Goal: Information Seeking & Learning: Learn about a topic

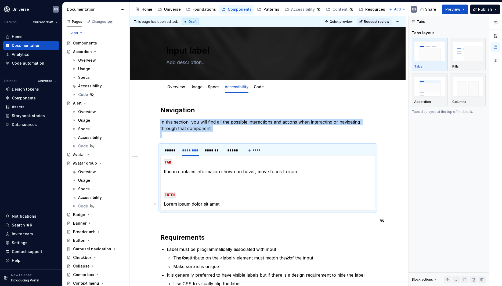
scroll to position [31, 0]
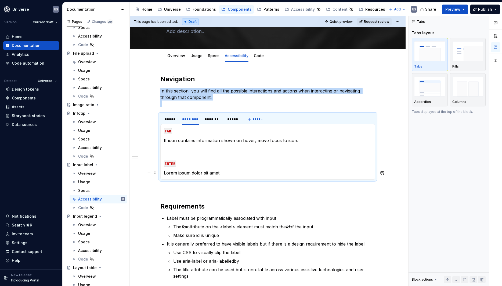
click at [191, 173] on p "Lorem ipsum dolor sit amet" at bounding box center [268, 173] width 208 height 6
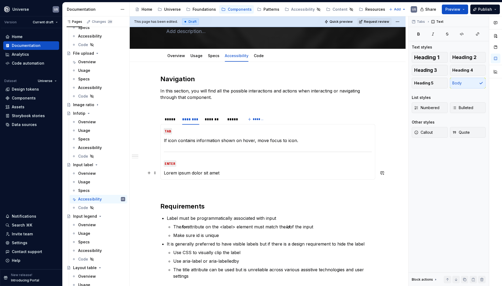
scroll to position [0, 0]
click at [191, 173] on p "Lorem ipsum dolor sit amet" at bounding box center [268, 173] width 208 height 6
click at [175, 121] on div "*****" at bounding box center [171, 119] width 12 height 5
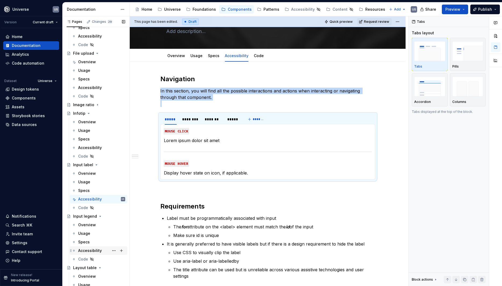
click at [89, 251] on div "Accessibility" at bounding box center [90, 250] width 24 height 5
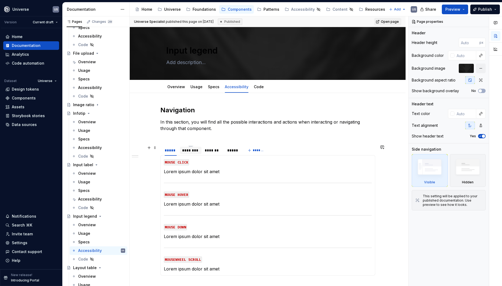
click at [194, 152] on div "********" at bounding box center [190, 150] width 17 height 5
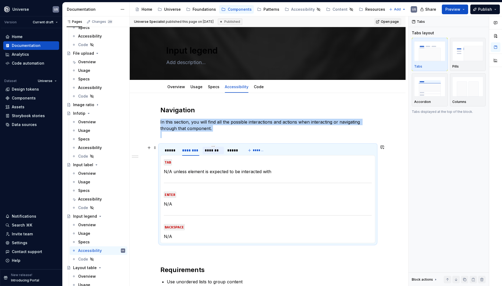
click at [218, 150] on div "*******" at bounding box center [213, 150] width 17 height 5
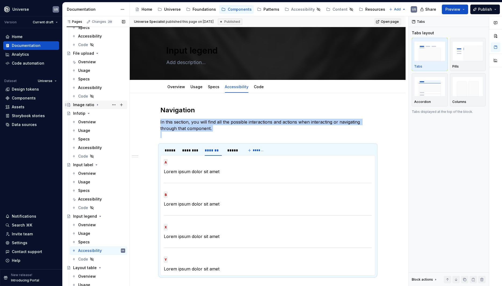
click at [97, 105] on icon "Page tree" at bounding box center [97, 104] width 1 height 1
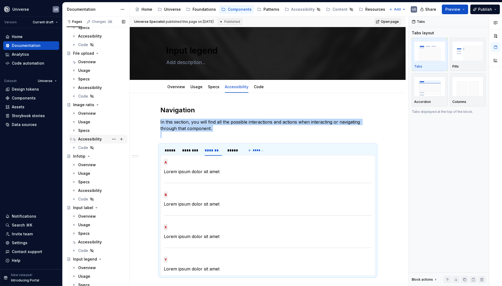
click at [85, 140] on div "Accessibility" at bounding box center [90, 139] width 24 height 5
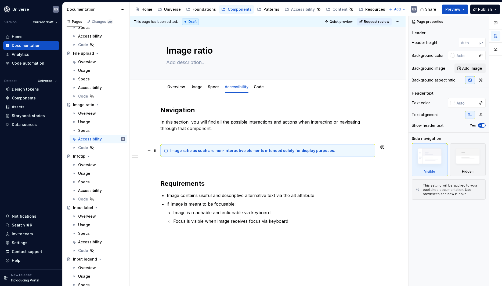
click at [170, 148] on div "Image ratio as such are non-interactive elements intended solely for display pu…" at bounding box center [267, 151] width 215 height 12
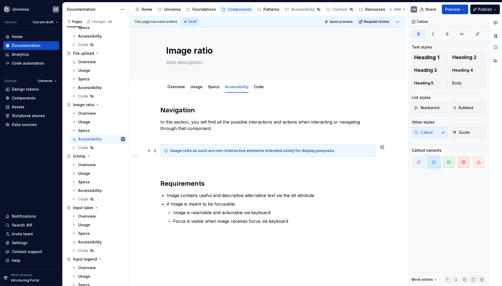
click at [156, 150] on span at bounding box center [155, 151] width 4 height 8
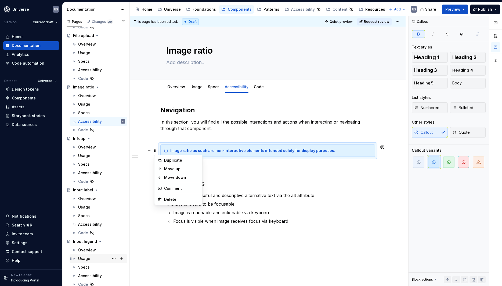
scroll to position [435, 0]
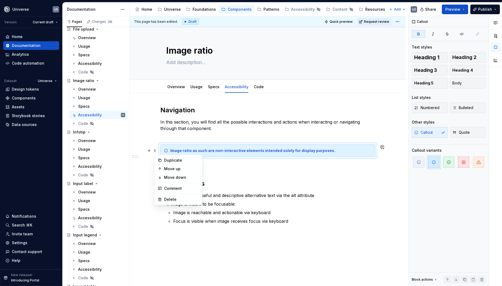
drag, startPoint x: 91, startPoint y: 267, endPoint x: 216, endPoint y: 129, distance: 186.6
click at [91, 267] on div "Accessibility" at bounding box center [90, 269] width 24 height 5
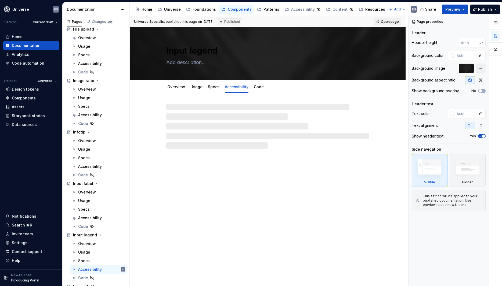
type textarea "*"
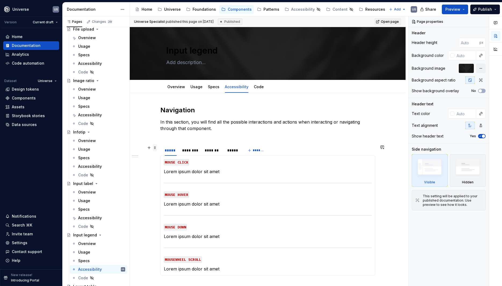
click at [156, 149] on span at bounding box center [155, 148] width 4 height 8
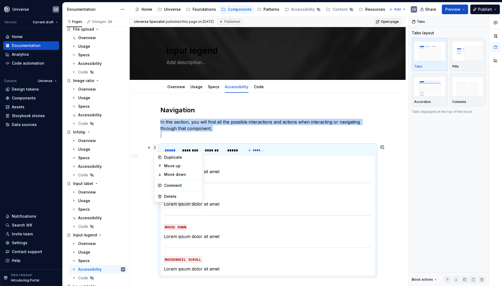
click at [156, 147] on span at bounding box center [155, 148] width 4 height 8
click at [155, 147] on span at bounding box center [155, 148] width 4 height 8
click at [156, 147] on span at bounding box center [155, 148] width 4 height 8
click at [172, 198] on div "Delete" at bounding box center [181, 196] width 35 height 5
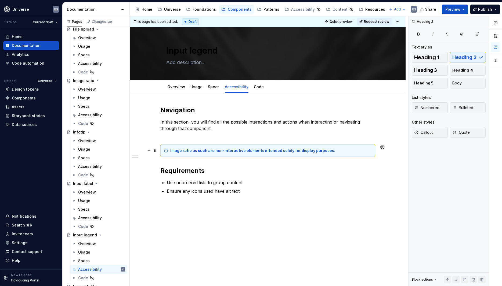
click at [191, 151] on strong "Image ratio as such are non-interactive elements intended solely for display pu…" at bounding box center [252, 150] width 165 height 5
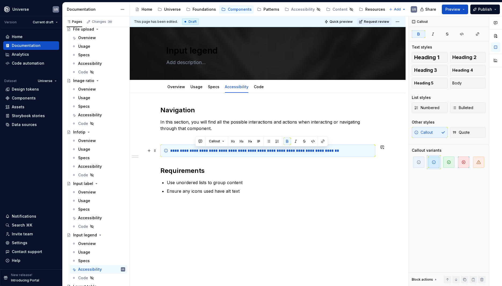
drag, startPoint x: 195, startPoint y: 151, endPoint x: 216, endPoint y: 150, distance: 20.1
click at [216, 150] on strong "**********" at bounding box center [254, 151] width 169 height 4
click at [244, 151] on strong "**********" at bounding box center [245, 151] width 151 height 4
click at [199, 150] on strong "**********" at bounding box center [244, 151] width 149 height 4
click at [319, 175] on h2 "Requirements" at bounding box center [267, 171] width 215 height 9
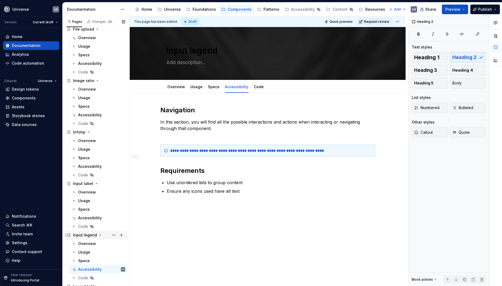
click at [100, 236] on icon "Page tree" at bounding box center [100, 235] width 1 height 1
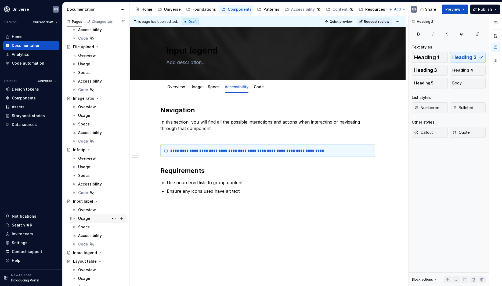
scroll to position [411, 0]
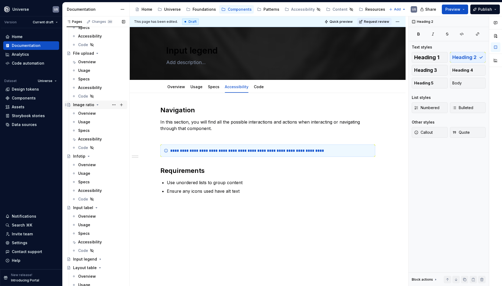
click at [95, 104] on icon "Page tree" at bounding box center [97, 105] width 4 height 4
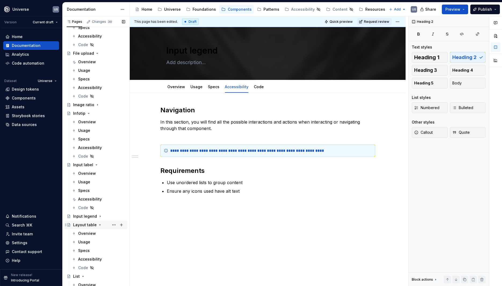
click at [99, 225] on icon "Page tree" at bounding box center [99, 225] width 1 height 1
click at [83, 234] on icon "Page tree" at bounding box center [82, 233] width 1 height 1
click at [90, 242] on icon "Page tree" at bounding box center [92, 242] width 4 height 4
click at [94, 251] on icon "Page tree" at bounding box center [94, 251] width 1 height 1
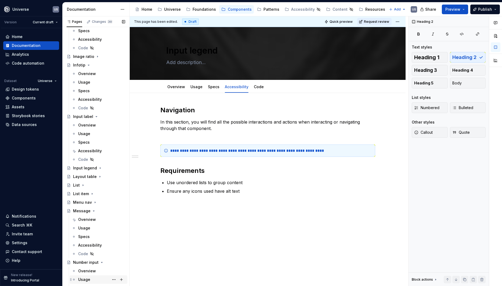
click at [93, 211] on icon "Page tree" at bounding box center [93, 211] width 1 height 1
click at [100, 220] on icon "Page tree" at bounding box center [102, 220] width 4 height 4
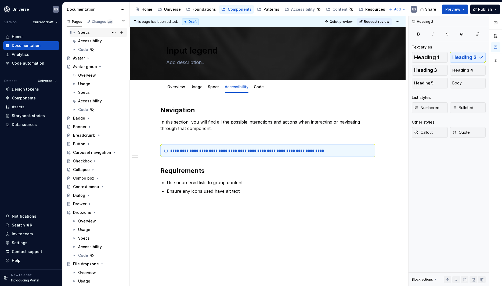
scroll to position [72, 0]
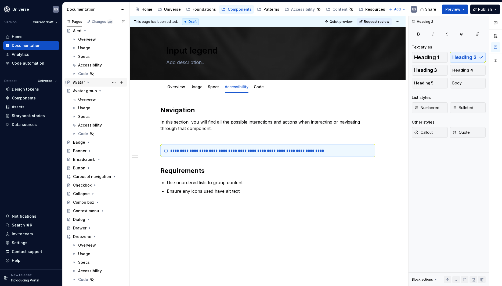
click at [87, 82] on icon "Page tree" at bounding box center [88, 82] width 4 height 4
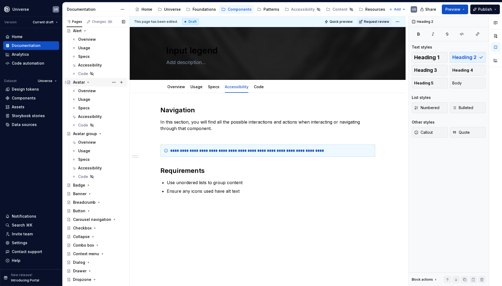
click at [86, 83] on icon "Page tree" at bounding box center [88, 82] width 4 height 4
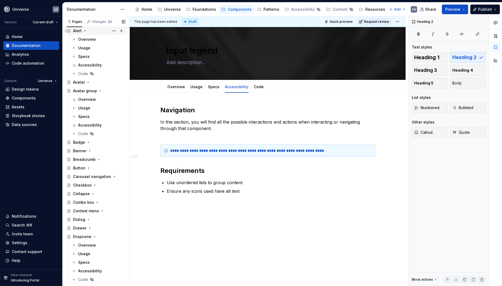
scroll to position [71, 0]
click at [85, 32] on icon "Page tree" at bounding box center [84, 32] width 1 height 1
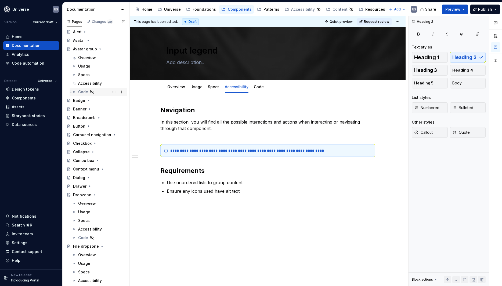
scroll to position [72, 0]
click at [100, 48] on icon "Page tree" at bounding box center [100, 48] width 1 height 1
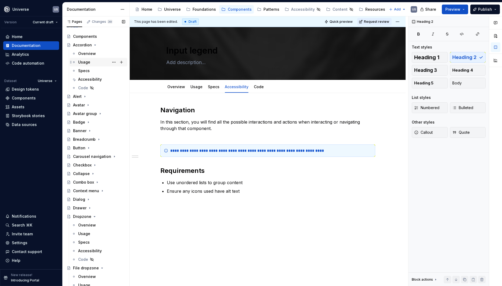
scroll to position [0, 0]
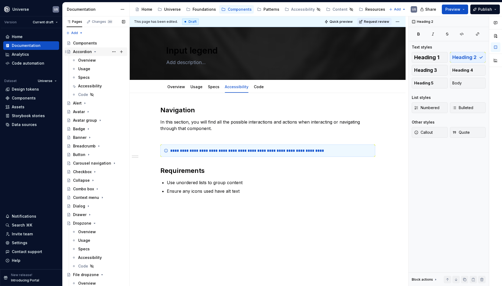
click at [94, 52] on icon "Page tree" at bounding box center [94, 52] width 1 height 1
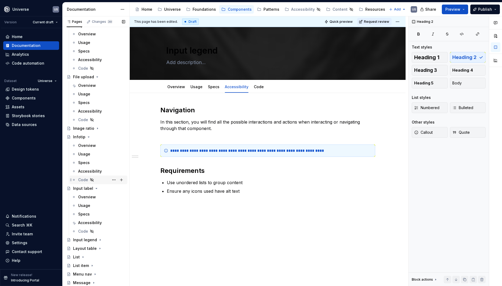
scroll to position [266, 0]
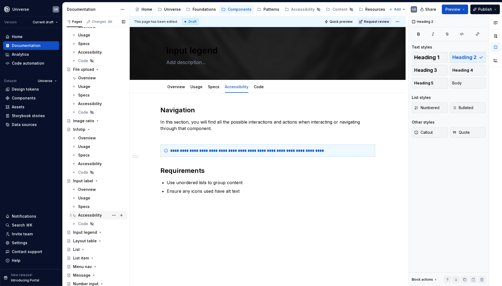
click at [95, 214] on div "Accessibility" at bounding box center [90, 215] width 24 height 5
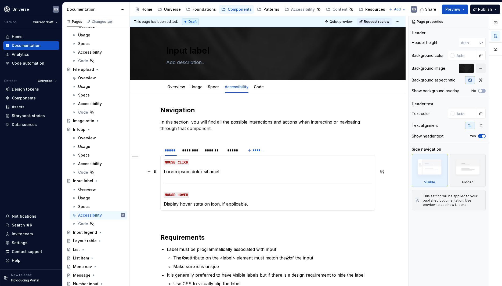
click at [217, 169] on p "Lorem ipsum dolor sit amet" at bounding box center [268, 172] width 208 height 6
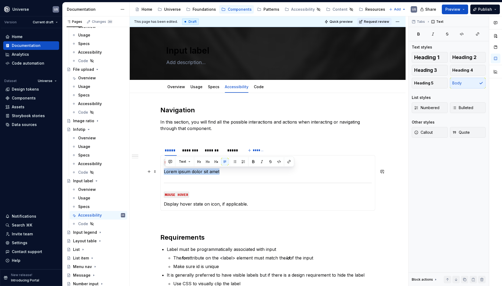
drag, startPoint x: 236, startPoint y: 173, endPoint x: 163, endPoint y: 173, distance: 73.5
click at [163, 173] on div "MOUSE CLICK Lorem ipsum dolor sit amet MOUSE HOVER Display hover state on icon,…" at bounding box center [267, 183] width 215 height 56
click at [180, 86] on link "Overview" at bounding box center [176, 87] width 18 height 5
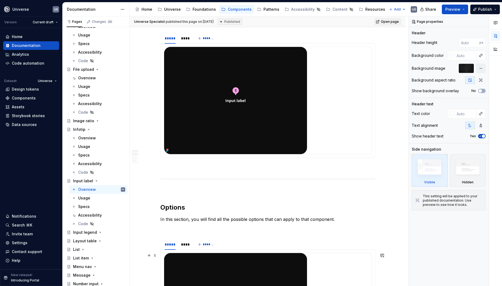
scroll to position [314, 0]
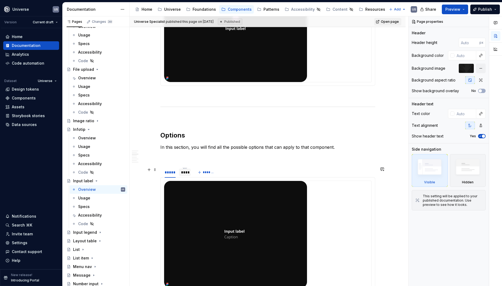
click at [183, 173] on div "****" at bounding box center [185, 172] width 8 height 5
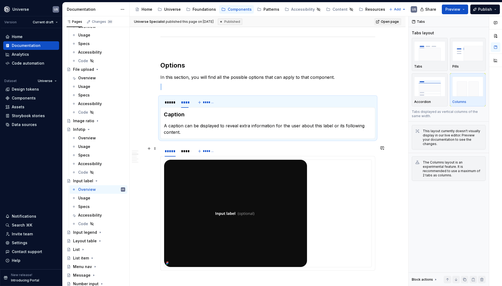
scroll to position [386, 0]
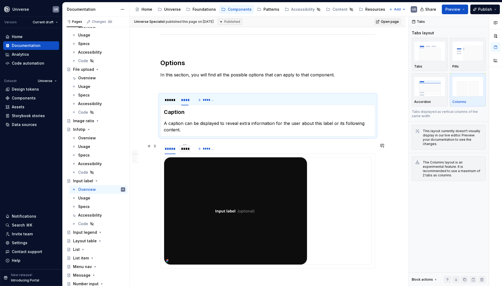
click at [184, 150] on div "****" at bounding box center [185, 148] width 8 height 5
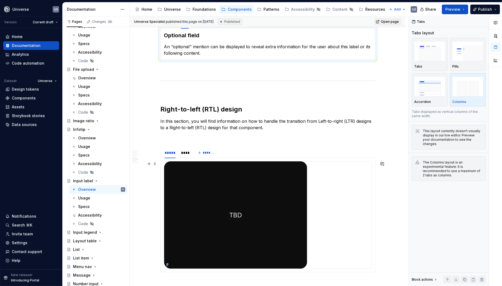
scroll to position [531, 0]
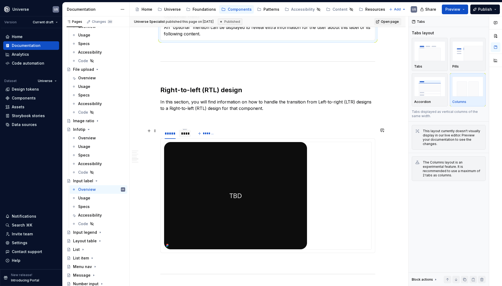
click at [184, 136] on div "****" at bounding box center [185, 133] width 8 height 5
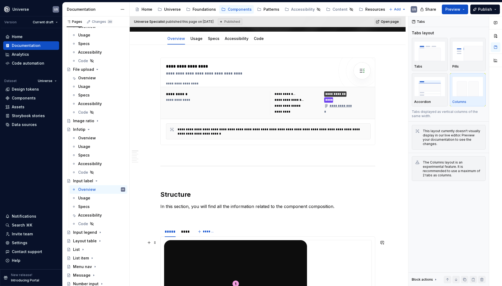
scroll to position [0, 0]
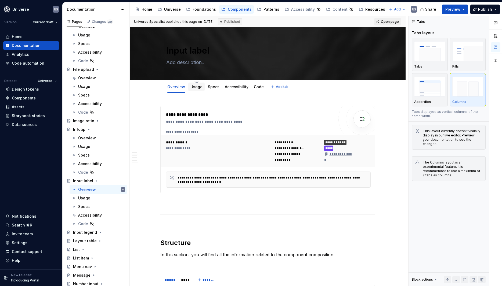
click at [193, 89] on div "Usage" at bounding box center [196, 86] width 12 height 5
click at [192, 89] on div "Usage" at bounding box center [196, 86] width 12 height 5
click at [196, 89] on div "Usage" at bounding box center [196, 86] width 12 height 5
click at [199, 89] on div "Usage" at bounding box center [196, 86] width 12 height 5
click at [195, 90] on div "Usage" at bounding box center [196, 87] width 12 height 6
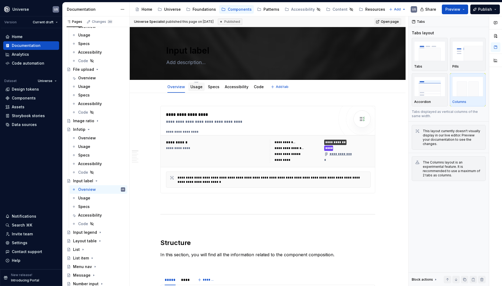
click at [195, 90] on div "Usage" at bounding box center [196, 87] width 12 height 6
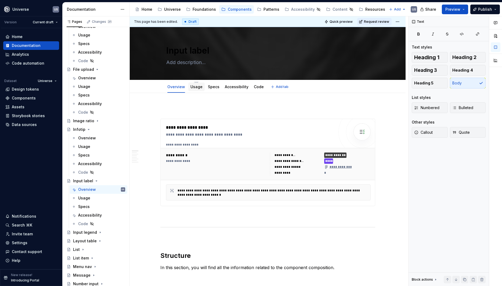
click at [198, 88] on link "Usage" at bounding box center [196, 87] width 12 height 5
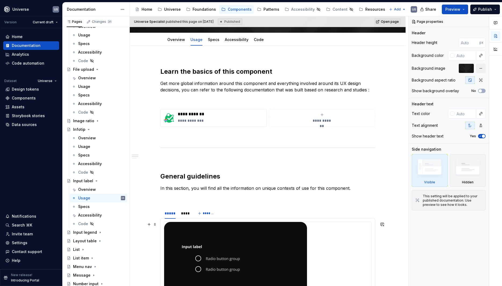
scroll to position [30, 0]
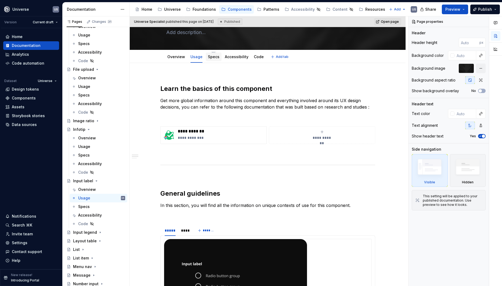
click at [216, 59] on div "Specs" at bounding box center [214, 56] width 12 height 5
click at [216, 60] on div "Specs" at bounding box center [214, 57] width 12 height 6
click at [236, 56] on link "Accessibility" at bounding box center [237, 56] width 24 height 5
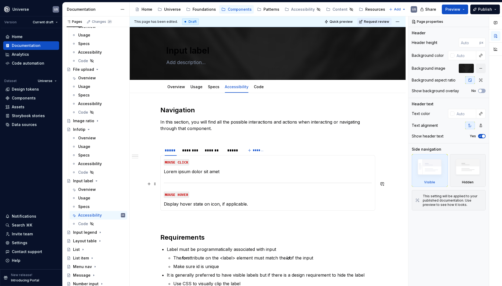
type textarea "*"
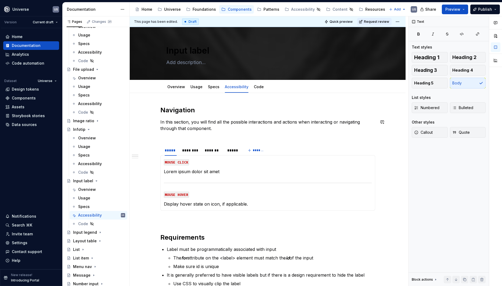
click at [170, 138] on div "Navigation In this section, you will find all the possible interactions and act…" at bounding box center [267, 234] width 215 height 256
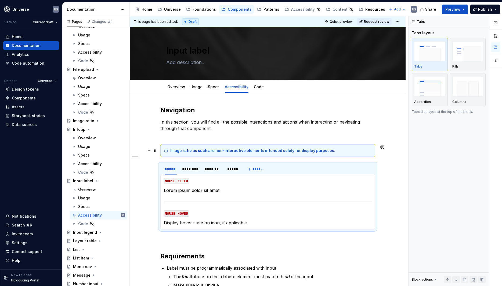
click at [192, 151] on strong "Image ratio as such are non-interactive elements intended solely for display pu…" at bounding box center [252, 150] width 165 height 5
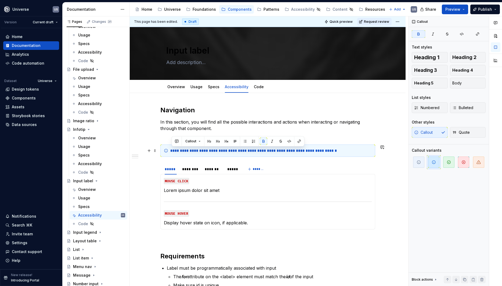
drag, startPoint x: 192, startPoint y: 151, endPoint x: 171, endPoint y: 151, distance: 20.9
click at [171, 151] on div "**********" at bounding box center [267, 151] width 215 height 12
drag, startPoint x: 207, startPoint y: 152, endPoint x: 213, endPoint y: 152, distance: 5.9
click at [213, 152] on strong "**********" at bounding box center [253, 151] width 166 height 4
click at [259, 151] on strong "**********" at bounding box center [254, 151] width 169 height 4
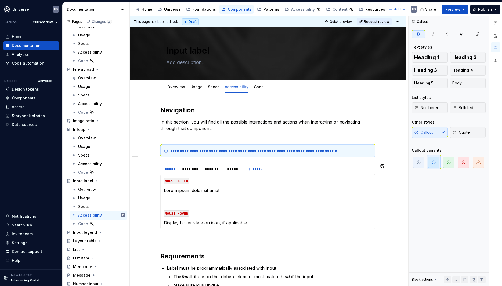
drag, startPoint x: 238, startPoint y: 160, endPoint x: 176, endPoint y: 163, distance: 62.1
click at [238, 160] on div "**********" at bounding box center [267, 243] width 215 height 275
click at [154, 168] on span at bounding box center [155, 167] width 4 height 8
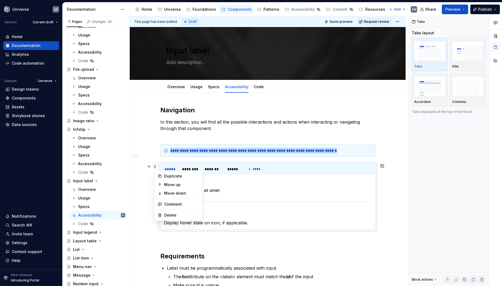
click at [156, 167] on span at bounding box center [155, 167] width 4 height 8
click at [193, 169] on div "********" at bounding box center [190, 169] width 17 height 5
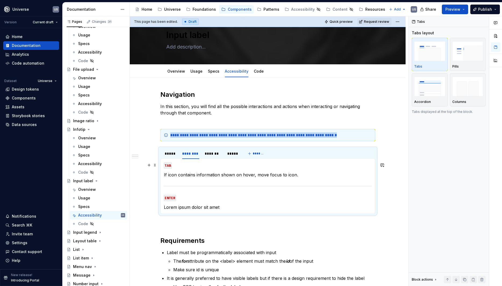
scroll to position [24, 0]
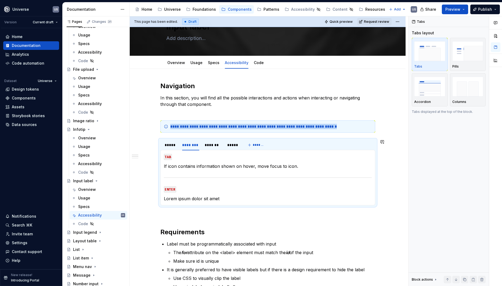
drag, startPoint x: 231, startPoint y: 202, endPoint x: 228, endPoint y: 200, distance: 3.5
click at [231, 202] on div "MOUSE CLICK Lorem ipsum dolor sit amet MOUSE HOVER Display hover state on icon,…" at bounding box center [267, 178] width 215 height 56
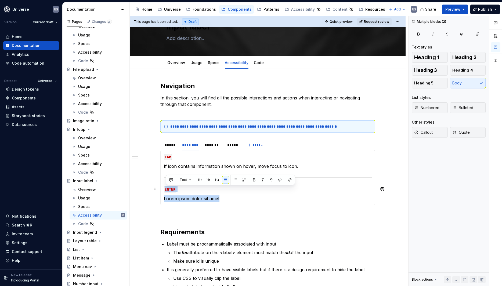
drag, startPoint x: 224, startPoint y: 198, endPoint x: 164, endPoint y: 187, distance: 61.6
click at [164, 187] on div "MOUSE CLICK Lorem ipsum dolor sit amet MOUSE HOVER Display hover state on icon,…" at bounding box center [267, 178] width 215 height 56
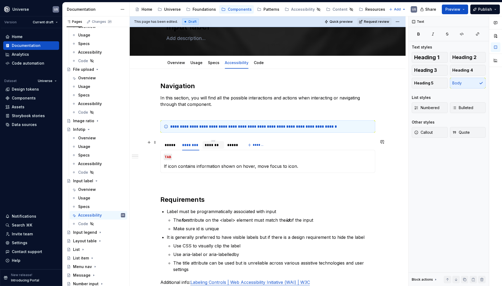
click at [214, 148] on div "*******" at bounding box center [212, 145] width 21 height 8
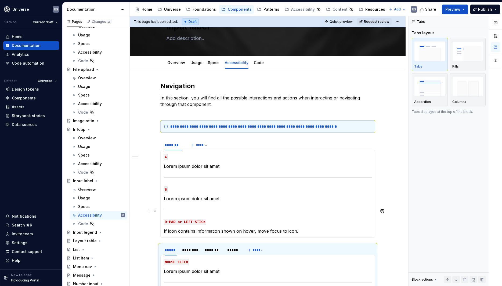
click at [228, 195] on section-item-column "A Lorem ipsum dolor sit amet B Lorem ipsum dolor sit amet D-PAD or LEFT-STICK I…" at bounding box center [268, 194] width 208 height 81
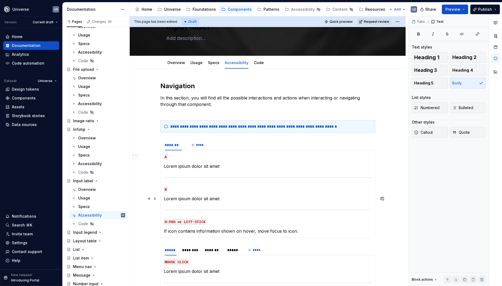
click at [226, 199] on p "Lorem ipsum dolor sit amet" at bounding box center [268, 199] width 208 height 6
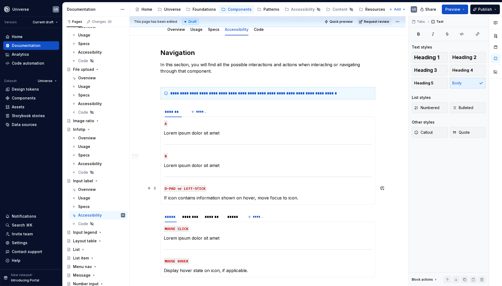
scroll to position [97, 0]
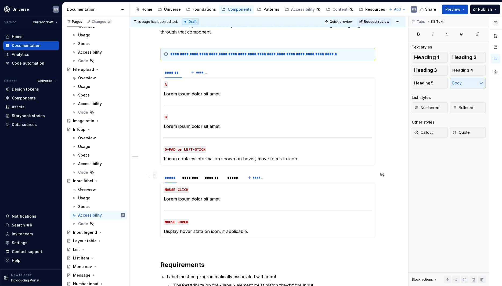
click at [157, 176] on span at bounding box center [155, 175] width 4 height 8
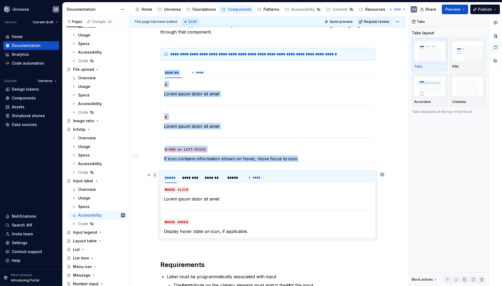
click at [157, 176] on span at bounding box center [155, 175] width 4 height 8
click at [156, 176] on span at bounding box center [155, 175] width 4 height 8
click at [168, 224] on div "Delete" at bounding box center [181, 223] width 35 height 5
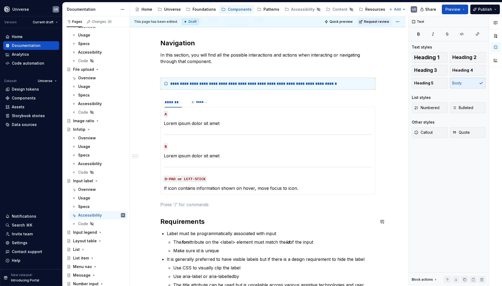
scroll to position [48, 0]
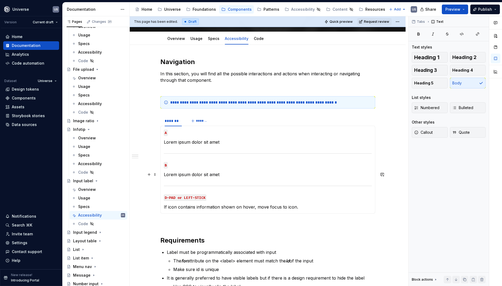
click at [224, 175] on p "Lorem ipsum dolor sit amet" at bounding box center [268, 174] width 208 height 6
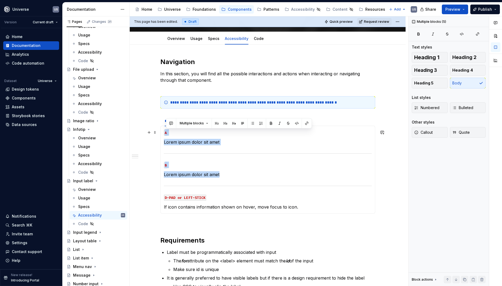
drag, startPoint x: 222, startPoint y: 174, endPoint x: 164, endPoint y: 135, distance: 70.5
click at [164, 135] on div "A Lorem ipsum dolor sit amet B Lorem ipsum dolor sit amet D-PAD or LEFT-STICK I…" at bounding box center [267, 170] width 215 height 88
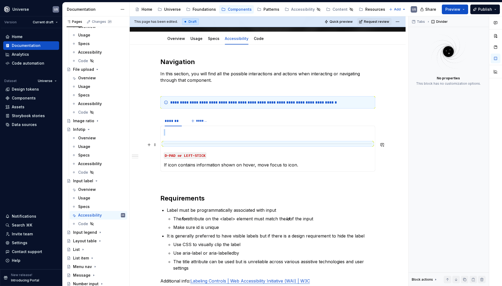
click at [172, 143] on div at bounding box center [268, 143] width 208 height 3
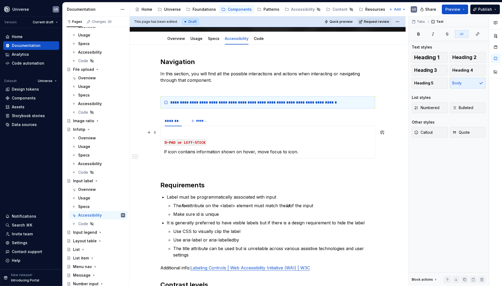
click at [170, 135] on p at bounding box center [268, 132] width 208 height 6
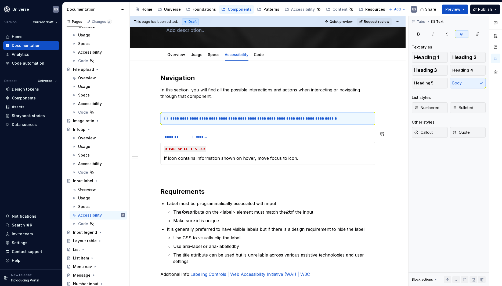
scroll to position [24, 0]
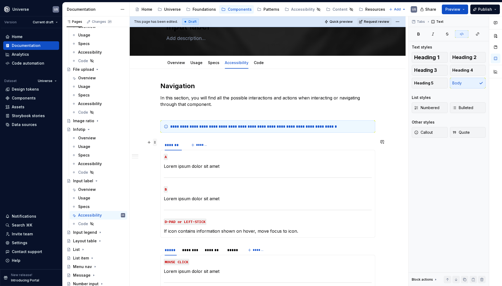
click at [157, 143] on span at bounding box center [155, 143] width 4 height 8
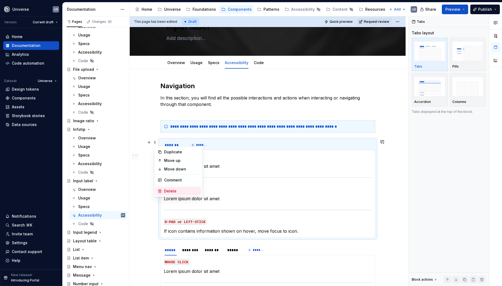
click at [173, 193] on div "Delete" at bounding box center [181, 191] width 35 height 5
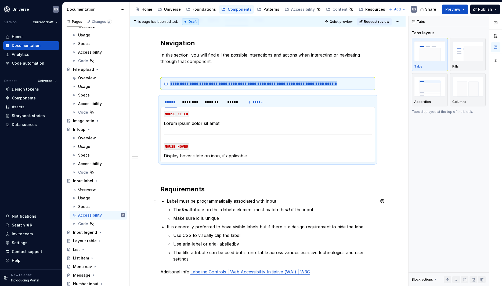
scroll to position [72, 0]
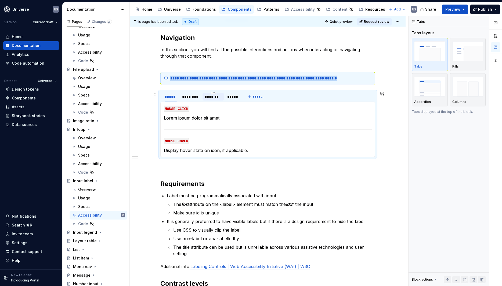
click at [215, 97] on div "*******" at bounding box center [213, 96] width 17 height 5
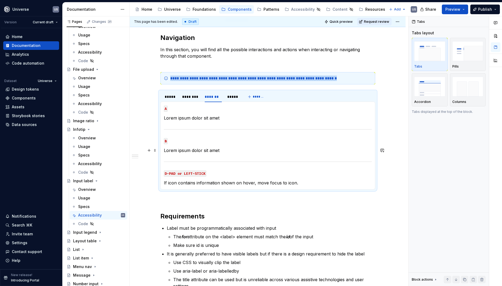
click at [207, 147] on section-item-column "A Lorem ipsum dolor sit amet B Lorem ipsum dolor sit amet D-PAD or LEFT-STICK I…" at bounding box center [268, 145] width 208 height 81
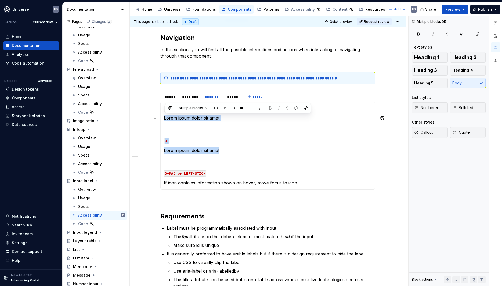
drag, startPoint x: 225, startPoint y: 149, endPoint x: 163, endPoint y: 114, distance: 71.6
click at [163, 114] on div "MOUSE CLICK Lorem ipsum dolor sit amet MOUSE HOVER Display hover state on icon,…" at bounding box center [267, 146] width 215 height 88
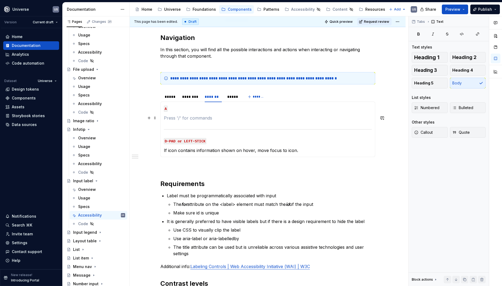
click at [212, 118] on p at bounding box center [268, 118] width 208 height 6
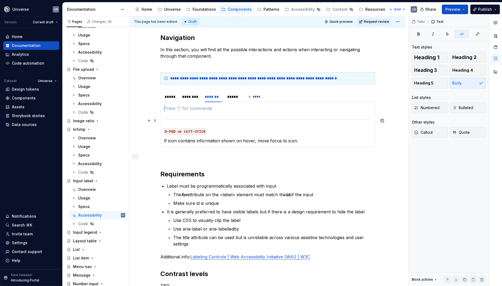
click at [184, 119] on div at bounding box center [268, 119] width 208 height 3
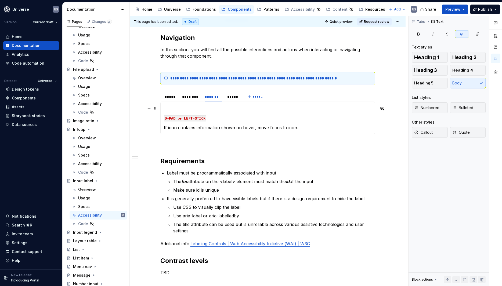
click at [163, 107] on div "MOUSE CLICK Lorem ipsum dolor sit amet MOUSE HOVER Display hover state on icon,…" at bounding box center [267, 118] width 215 height 33
click at [165, 110] on div "MOUSE CLICK Lorem ipsum dolor sit amet MOUSE HOVER Display hover state on icon,…" at bounding box center [267, 118] width 215 height 33
click at [164, 114] on div "MOUSE CLICK Lorem ipsum dolor sit amet MOUSE HOVER Display hover state on icon,…" at bounding box center [267, 118] width 215 height 33
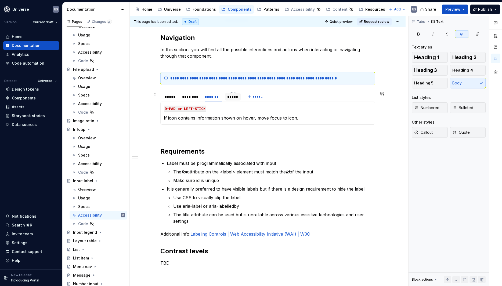
click at [236, 100] on div "*****" at bounding box center [232, 97] width 15 height 8
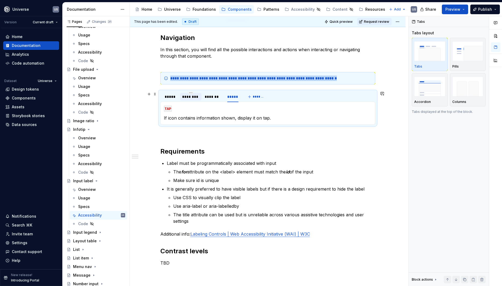
click at [189, 98] on div "********" at bounding box center [190, 96] width 17 height 5
click at [175, 99] on div "*****" at bounding box center [171, 96] width 12 height 5
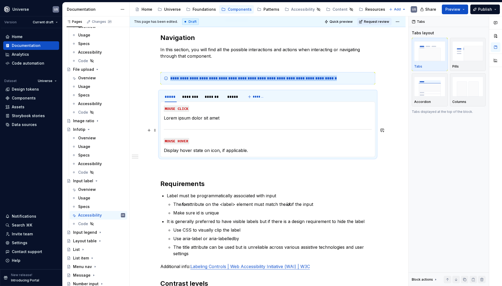
click at [189, 126] on section-item-column "MOUSE CLICK Lorem ipsum dolor sit amet MOUSE HOVER Display hover state on icon,…" at bounding box center [268, 129] width 208 height 49
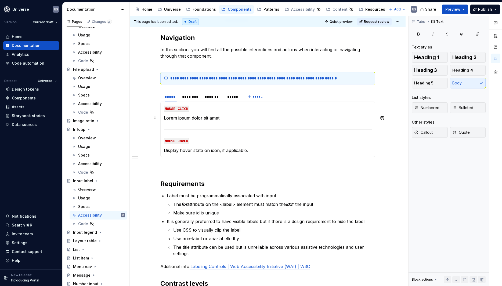
click at [232, 117] on p "Lorem ipsum dolor sit amet" at bounding box center [268, 118] width 208 height 6
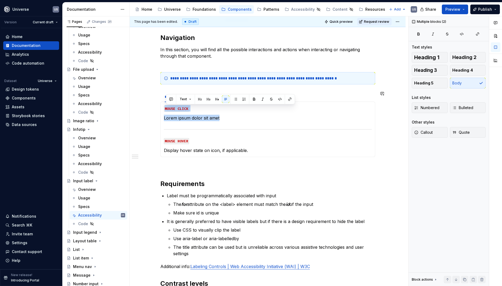
drag, startPoint x: 230, startPoint y: 118, endPoint x: 166, endPoint y: 105, distance: 65.7
click at [166, 105] on div "MOUSE CLICK Lorem ipsum dolor sit amet MOUSE HOVER Display hover state on icon,…" at bounding box center [267, 130] width 215 height 56
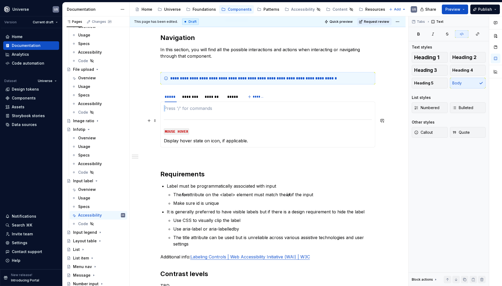
click at [175, 119] on div at bounding box center [268, 119] width 208 height 3
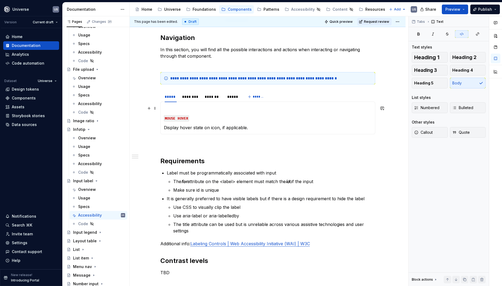
click at [171, 110] on p at bounding box center [268, 108] width 208 height 6
click at [167, 111] on p at bounding box center [268, 108] width 208 height 6
click at [167, 112] on section-item-column "MOUSE HOVER Display hover state on icon, if applicable." at bounding box center [268, 118] width 208 height 26
drag, startPoint x: 171, startPoint y: 111, endPoint x: 180, endPoint y: 114, distance: 9.8
click at [171, 111] on p at bounding box center [268, 108] width 208 height 6
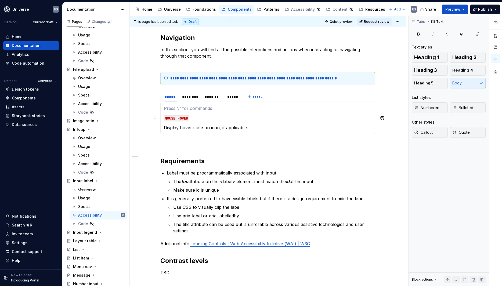
click at [164, 112] on div "MOUSE HOVER Display hover state on icon, if applicable. TAB If icon contains in…" at bounding box center [267, 118] width 215 height 33
click at [224, 117] on p "MOUSE HOVER" at bounding box center [268, 118] width 208 height 6
click at [164, 116] on div "MOUSE HOVER Display hover state on icon, if applicable. TAB If icon contains in…" at bounding box center [267, 118] width 215 height 33
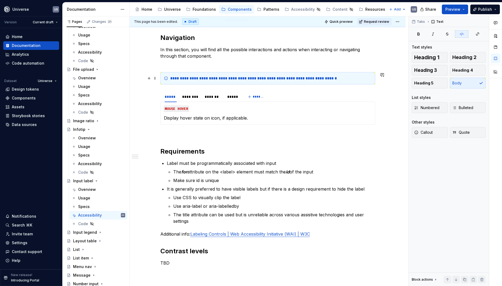
click at [224, 82] on div "**********" at bounding box center [267, 78] width 215 height 12
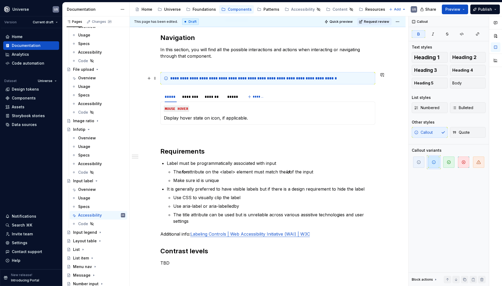
click at [332, 79] on div "**********" at bounding box center [270, 78] width 201 height 5
drag, startPoint x: 356, startPoint y: 75, endPoint x: 326, endPoint y: 76, distance: 29.8
click at [326, 76] on div "**********" at bounding box center [267, 78] width 215 height 12
click at [236, 190] on p "It is generally preferred to have visible labels but if there is a design requi…" at bounding box center [271, 189] width 208 height 6
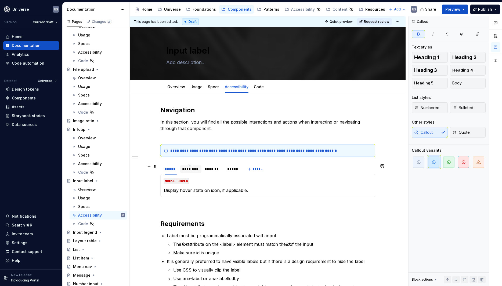
click at [194, 171] on div "********" at bounding box center [190, 169] width 17 height 5
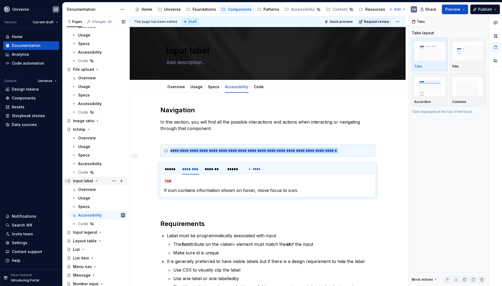
click at [94, 181] on icon "Page tree" at bounding box center [96, 181] width 4 height 4
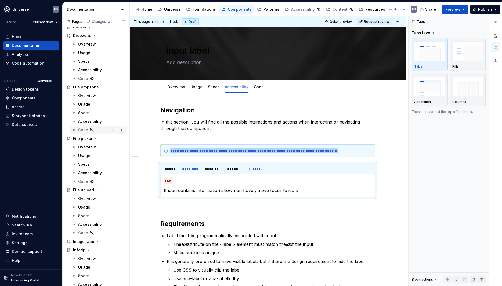
scroll to position [217, 0]
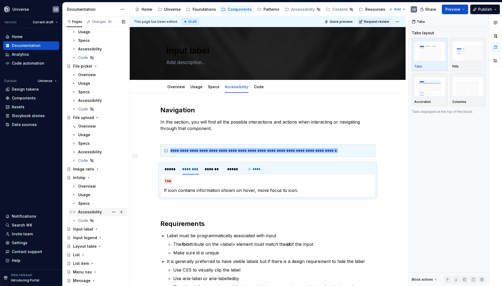
drag, startPoint x: 87, startPoint y: 212, endPoint x: 94, endPoint y: 210, distance: 6.9
click at [87, 212] on div "Accessibility" at bounding box center [90, 212] width 24 height 5
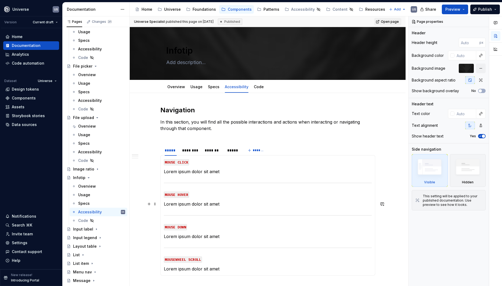
scroll to position [24, 0]
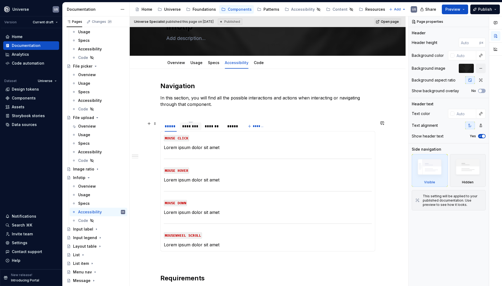
click at [196, 129] on div "********" at bounding box center [190, 126] width 17 height 5
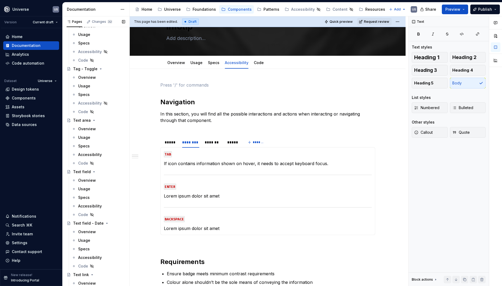
scroll to position [1401, 0]
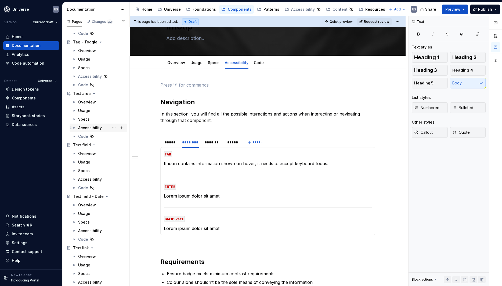
click at [96, 127] on div "Accessibility" at bounding box center [90, 127] width 24 height 5
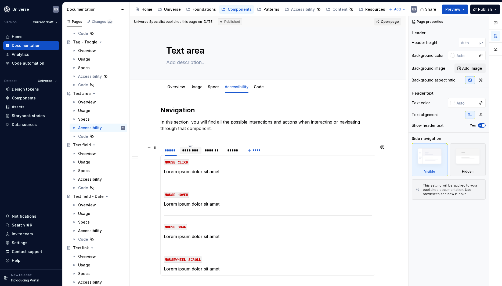
click at [198, 152] on div "********" at bounding box center [190, 150] width 17 height 5
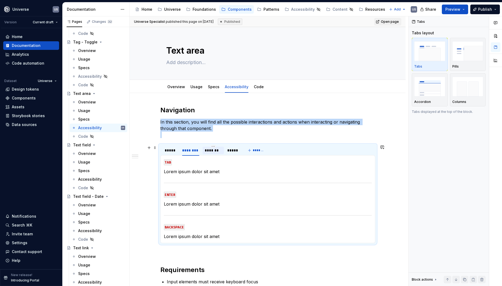
click at [211, 151] on div "*******" at bounding box center [213, 150] width 17 height 5
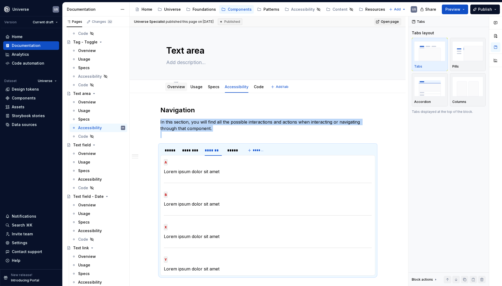
click at [176, 88] on link "Overview" at bounding box center [176, 87] width 18 height 5
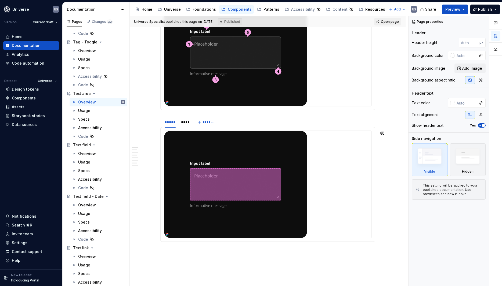
scroll to position [121, 0]
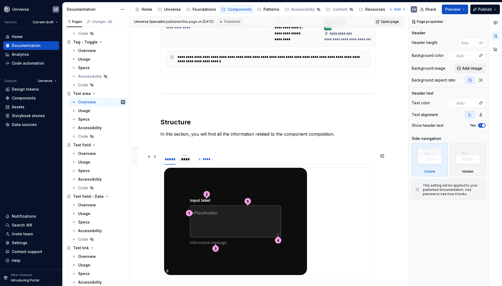
click at [189, 160] on div "****" at bounding box center [185, 159] width 8 height 5
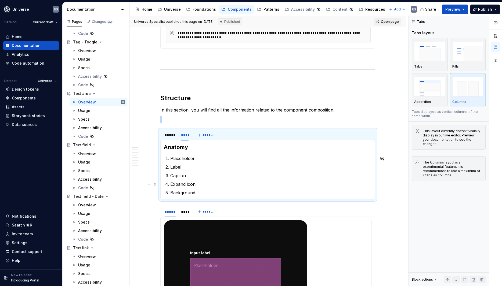
scroll to position [169, 0]
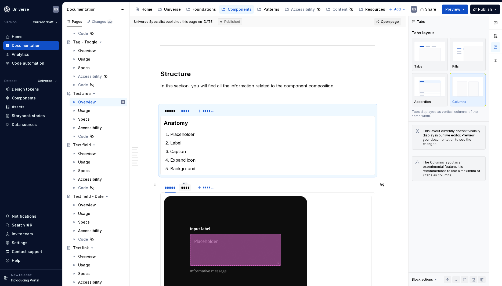
click at [188, 190] on div "****" at bounding box center [185, 187] width 8 height 5
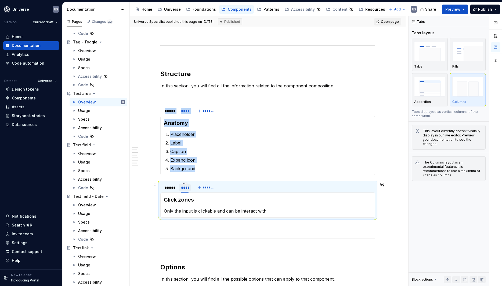
scroll to position [193, 0]
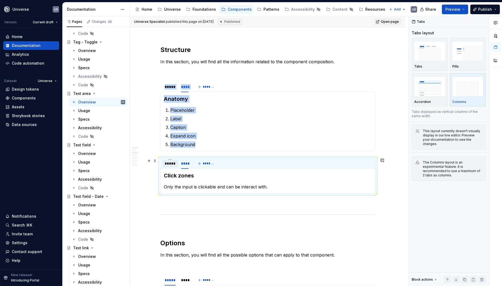
click at [172, 164] on div "*****" at bounding box center [170, 163] width 11 height 5
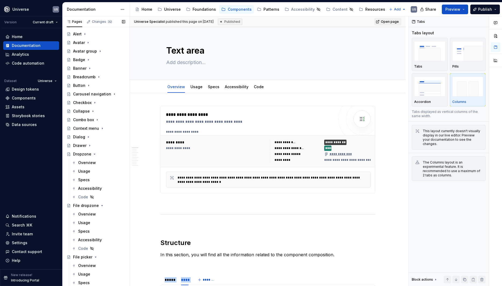
scroll to position [0, 0]
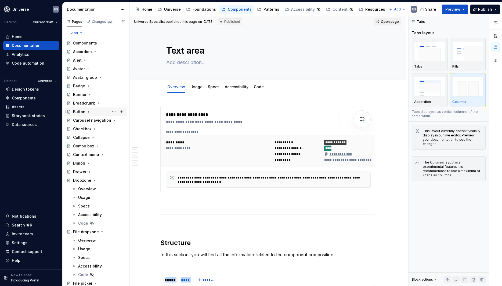
click at [88, 111] on icon "Page tree" at bounding box center [88, 111] width 1 height 1
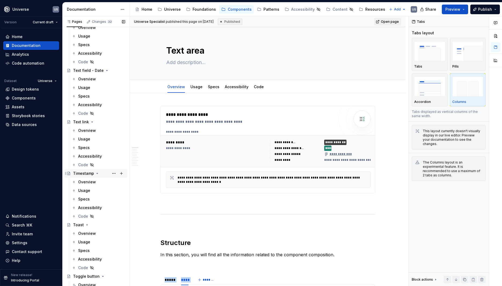
scroll to position [1752, 0]
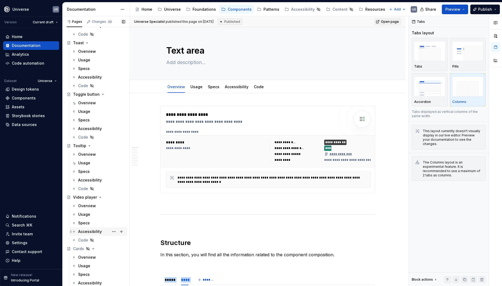
click at [91, 231] on div "Accessibility" at bounding box center [90, 231] width 24 height 5
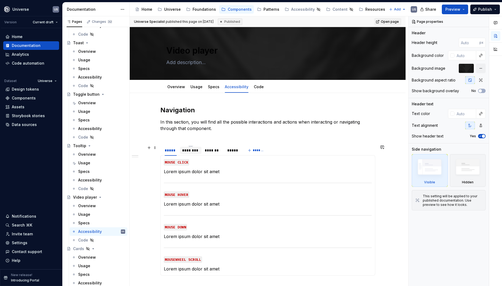
click at [192, 152] on div "********" at bounding box center [190, 150] width 17 height 5
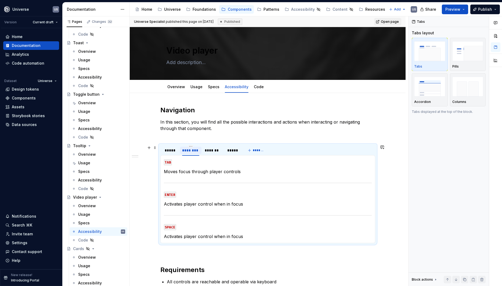
type textarea "*"
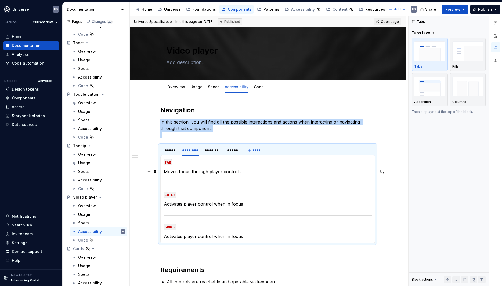
click at [204, 173] on p "Moves focus through player controls" at bounding box center [268, 172] width 208 height 6
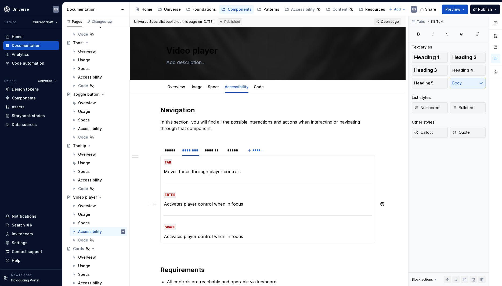
click at [246, 205] on p "Activates player control when in focus" at bounding box center [268, 204] width 208 height 6
drag, startPoint x: 248, startPoint y: 204, endPoint x: 162, endPoint y: 205, distance: 85.6
click at [162, 204] on div "MOUSE CLICK Lorem ipsum dolor sit amet MOUSE HOVER Lorem ipsum dolor sit amet M…" at bounding box center [267, 199] width 215 height 88
copy p "Activates player control when in focus"
click at [213, 150] on div "*******" at bounding box center [213, 150] width 17 height 5
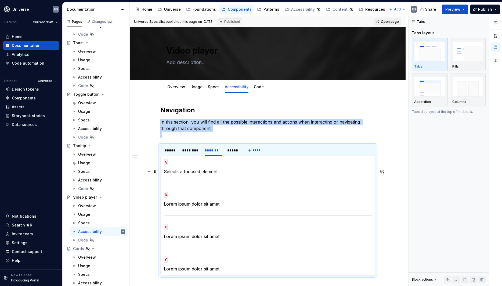
drag, startPoint x: 199, startPoint y: 171, endPoint x: 209, endPoint y: 171, distance: 10.5
click at [199, 171] on p "Selects a focused element" at bounding box center [268, 172] width 208 height 6
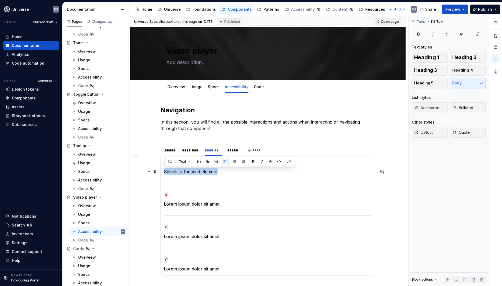
drag, startPoint x: 221, startPoint y: 172, endPoint x: 165, endPoint y: 171, distance: 56.1
click at [165, 171] on div "MOUSE CLICK Lorem ipsum dolor sit amet MOUSE HOVER Lorem ipsum dolor sit amet M…" at bounding box center [267, 215] width 215 height 121
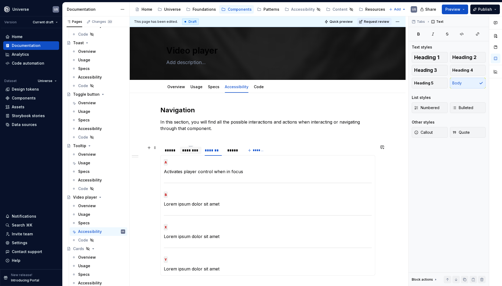
click at [196, 152] on div "********" at bounding box center [190, 150] width 17 height 5
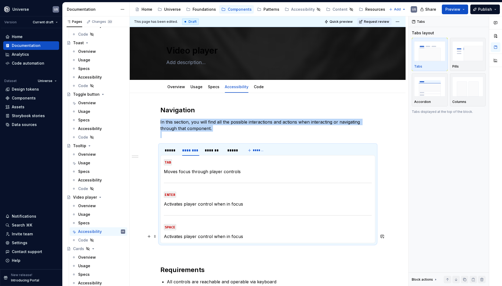
click at [249, 238] on p "Activates player control when in focus" at bounding box center [268, 236] width 208 height 6
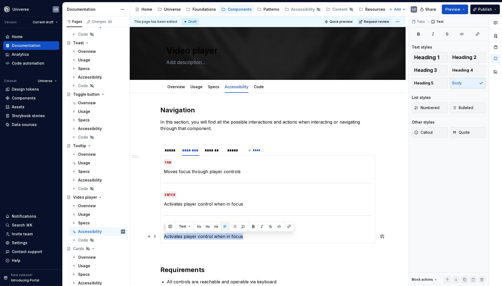
drag, startPoint x: 245, startPoint y: 235, endPoint x: 160, endPoint y: 239, distance: 84.6
click at [166, 239] on p "Activates player control when in focus" at bounding box center [268, 236] width 208 height 6
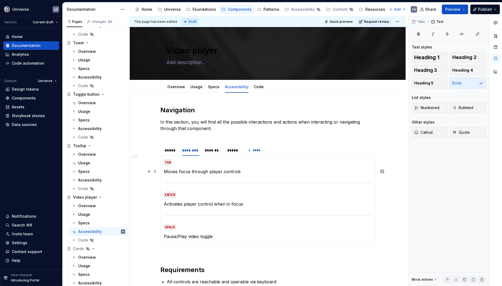
click at [222, 171] on p "Moves focus through player controls" at bounding box center [268, 172] width 208 height 6
drag, startPoint x: 250, startPoint y: 172, endPoint x: 166, endPoint y: 171, distance: 83.7
click at [166, 171] on p "Moves focus through player controls" at bounding box center [268, 172] width 208 height 6
copy p "Moves focus through player controls"
click at [213, 151] on div "*******" at bounding box center [213, 150] width 17 height 5
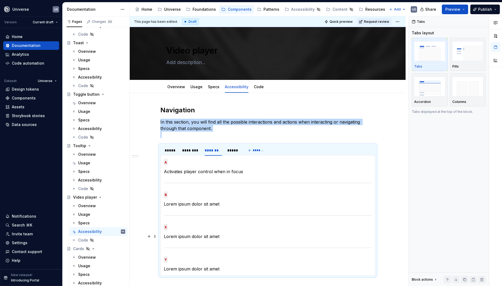
drag, startPoint x: 207, startPoint y: 237, endPoint x: 210, endPoint y: 236, distance: 3.0
click at [207, 236] on p "Lorem ipsum dolor sit amet" at bounding box center [268, 236] width 208 height 6
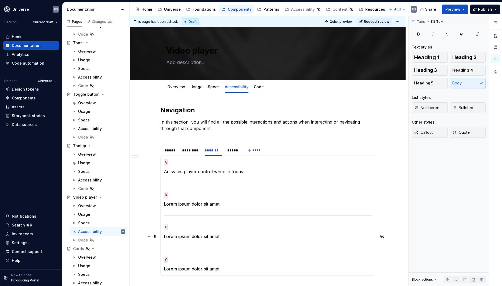
click at [219, 235] on p "Lorem ipsum dolor sit amet" at bounding box center [268, 236] width 208 height 6
drag, startPoint x: 222, startPoint y: 238, endPoint x: 164, endPoint y: 235, distance: 58.0
click at [164, 235] on div "MOUSE CLICK Lorem ipsum dolor sit amet MOUSE HOVER Lorem ipsum dolor sit amet M…" at bounding box center [267, 215] width 215 height 121
click at [178, 227] on p "X" at bounding box center [268, 227] width 208 height 6
click at [193, 227] on code "D-PAD OR LEFt STICK" at bounding box center [185, 227] width 42 height 6
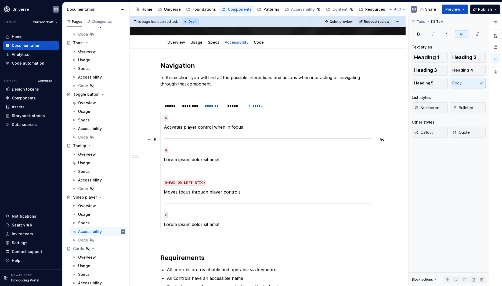
scroll to position [48, 0]
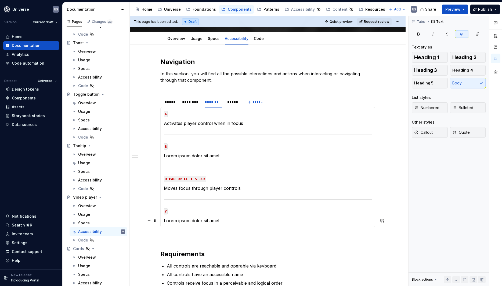
click at [230, 222] on p "Lorem ipsum dolor sit amet" at bounding box center [268, 221] width 208 height 6
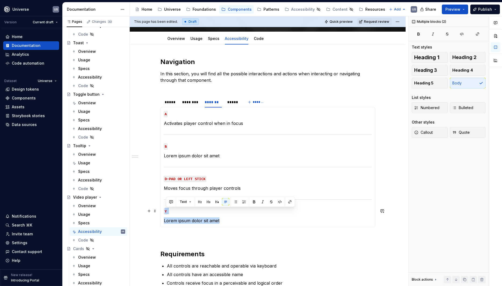
drag, startPoint x: 231, startPoint y: 223, endPoint x: 163, endPoint y: 211, distance: 69.3
click at [163, 211] on div "MOUSE CLICK Lorem ipsum dolor sit amet MOUSE HOVER Lorem ipsum dolor sit amet M…" at bounding box center [267, 167] width 215 height 121
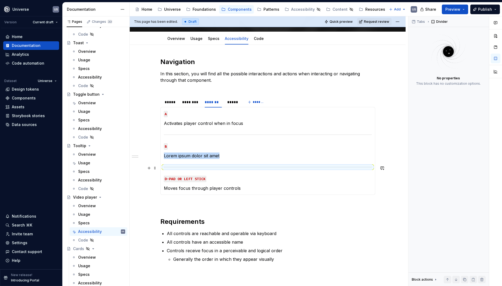
click at [209, 167] on div at bounding box center [268, 167] width 208 height 3
click at [222, 186] on p "Moves focus through player controls" at bounding box center [268, 188] width 208 height 6
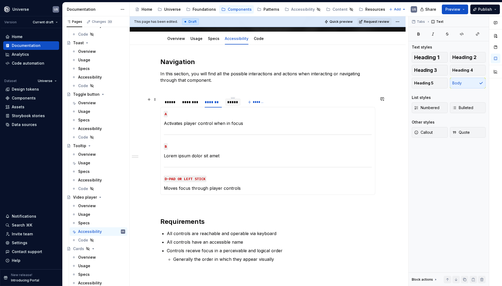
click at [231, 104] on div "*****" at bounding box center [232, 102] width 11 height 5
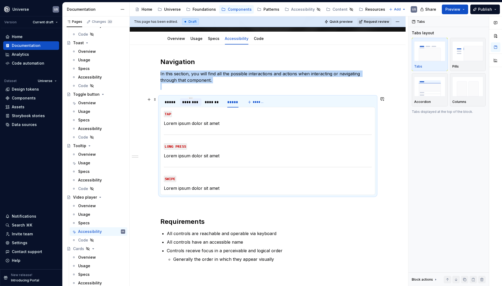
click at [194, 104] on div "********" at bounding box center [190, 102] width 17 height 5
click at [224, 156] on p "Activates player control when in focus" at bounding box center [268, 156] width 208 height 6
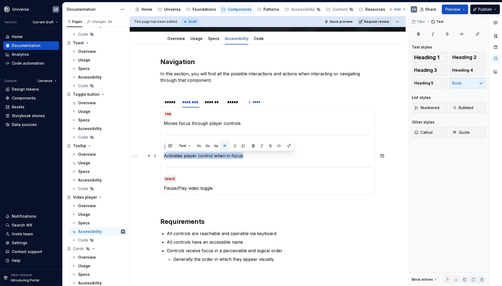
drag, startPoint x: 259, startPoint y: 157, endPoint x: 162, endPoint y: 156, distance: 96.9
click at [162, 156] on div "MOUSE CLICK Lorem ipsum dolor sit amet MOUSE HOVER Lorem ipsum dolor sit amet M…" at bounding box center [267, 151] width 215 height 88
copy p "Activates player control when in focus"
click at [236, 104] on div "*****" at bounding box center [232, 102] width 11 height 5
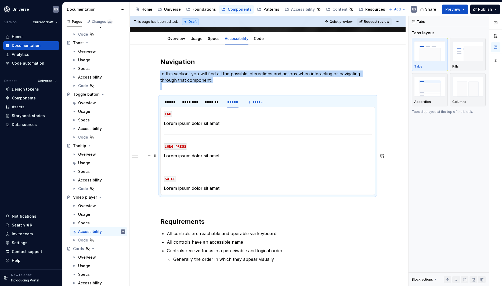
click at [219, 155] on p "Lorem ipsum dolor sit amet" at bounding box center [268, 156] width 208 height 6
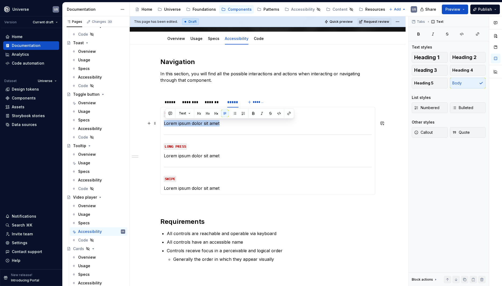
drag, startPoint x: 228, startPoint y: 125, endPoint x: 165, endPoint y: 123, distance: 62.8
click at [165, 123] on p "Lorem ipsum dolor sit amet" at bounding box center [268, 123] width 208 height 6
drag, startPoint x: 215, startPoint y: 124, endPoint x: 248, endPoint y: 124, distance: 33.3
click at [248, 124] on p "Activates player control when in focus" at bounding box center [268, 123] width 208 height 6
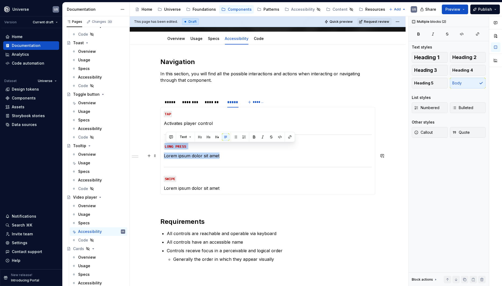
drag, startPoint x: 225, startPoint y: 156, endPoint x: 163, endPoint y: 151, distance: 62.8
click at [163, 151] on div "MOUSE CLICK Lorem ipsum dolor sit amet MOUSE HOVER Lorem ipsum dolor sit amet M…" at bounding box center [267, 151] width 215 height 88
click at [224, 187] on p "Lorem ipsum dolor sit amet" at bounding box center [268, 188] width 208 height 6
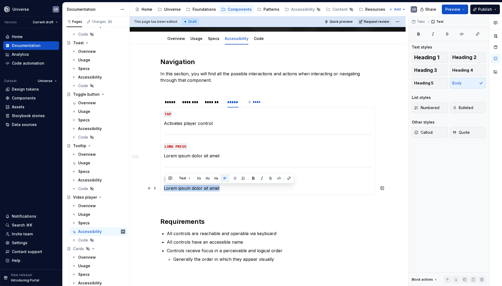
drag, startPoint x: 224, startPoint y: 188, endPoint x: 167, endPoint y: 187, distance: 57.7
click at [167, 187] on p "Lorem ipsum dolor sit amet" at bounding box center [268, 188] width 208 height 6
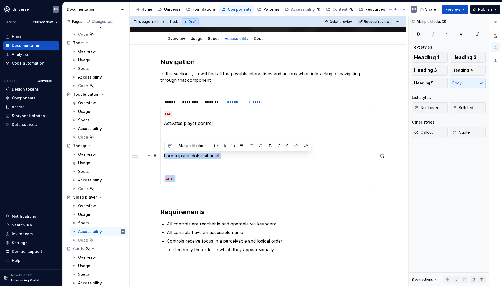
drag, startPoint x: 183, startPoint y: 177, endPoint x: 165, endPoint y: 156, distance: 27.7
click at [165, 156] on div "MOUSE CLICK Lorem ipsum dolor sit amet MOUSE HOVER Lorem ipsum dolor sit amet M…" at bounding box center [267, 146] width 215 height 78
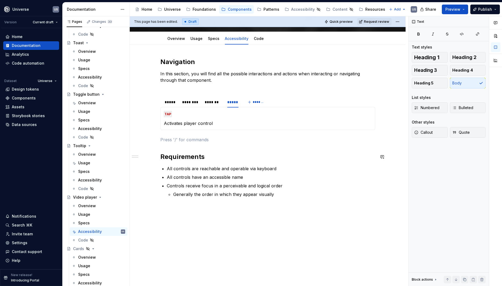
click at [214, 151] on div "Navigation In this section, you will find all the possible interactions and act…" at bounding box center [267, 134] width 215 height 153
click at [169, 102] on div "*****" at bounding box center [171, 102] width 12 height 5
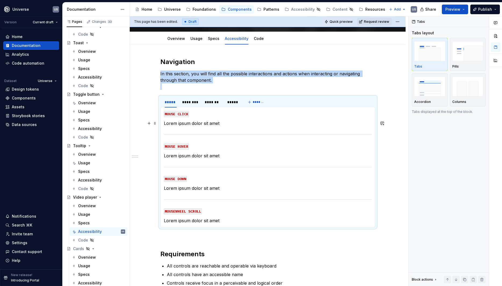
click at [182, 123] on p "Lorem ipsum dolor sit amet" at bounding box center [268, 123] width 208 height 6
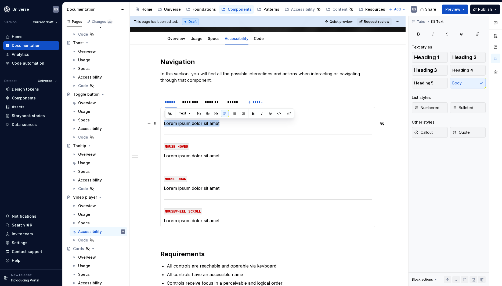
drag, startPoint x: 229, startPoint y: 124, endPoint x: 163, endPoint y: 125, distance: 65.5
click at [163, 125] on div "MOUSE CLICK Lorem ipsum dolor sit amet MOUSE HOVER Lorem ipsum dolor sit amet M…" at bounding box center [267, 167] width 215 height 121
click at [227, 124] on p "Activates player control when in focus" at bounding box center [268, 123] width 208 height 6
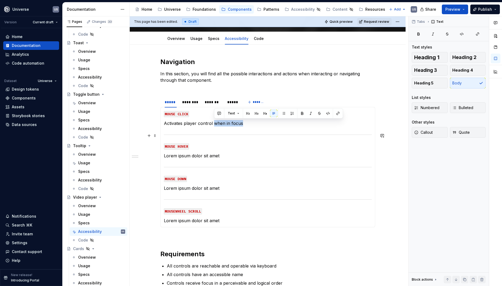
drag, startPoint x: 214, startPoint y: 124, endPoint x: 243, endPoint y: 132, distance: 30.3
click at [276, 129] on section-item-column "MOUSE CLICK Activates player control when in focus MOUSE HOVER Lorem ipsum dolo…" at bounding box center [268, 168] width 208 height 114
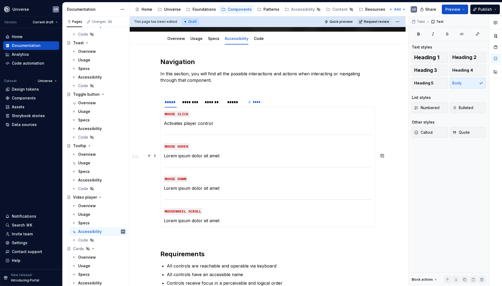
click at [222, 159] on section-item-column "MOUSE CLICK Activates player control MOUSE HOVER Lorem ipsum dolor sit amet MOU…" at bounding box center [268, 168] width 208 height 114
drag, startPoint x: 224, startPoint y: 157, endPoint x: 175, endPoint y: 160, distance: 48.7
click at [164, 158] on div "MOUSE CLICK Activates player control MOUSE HOVER Lorem ipsum dolor sit amet MOU…" at bounding box center [267, 167] width 215 height 121
drag, startPoint x: 218, startPoint y: 157, endPoint x: 212, endPoint y: 158, distance: 6.4
click at [212, 158] on p "Displays hover state of the control" at bounding box center [268, 156] width 208 height 6
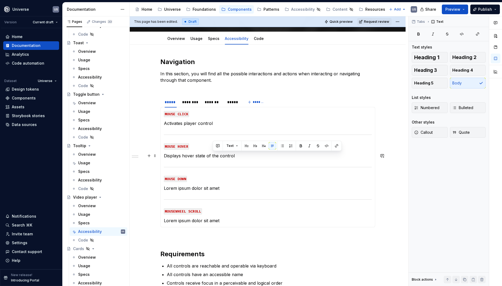
click at [237, 159] on section-item-column "MOUSE CLICK Activates player control MOUSE HOVER Displays hover state of the co…" at bounding box center [268, 168] width 208 height 114
drag, startPoint x: 240, startPoint y: 158, endPoint x: 160, endPoint y: 160, distance: 80.3
click at [160, 160] on section "***** ******** ******* ***** ******* MOUSE CLICK Activates player control MOUSE…" at bounding box center [267, 161] width 215 height 131
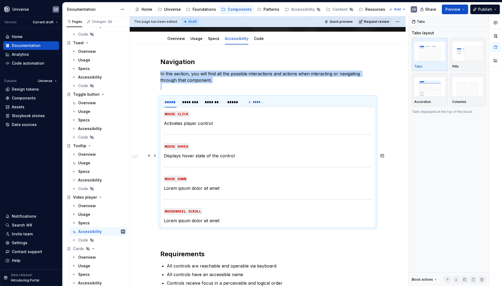
copy p "In this section, you will find all the possible interactions and actions when i…"
click at [210, 185] on section-item-column "MOUSE CLICK Activates player control MOUSE HOVER Displays hover state of the co…" at bounding box center [268, 168] width 208 height 114
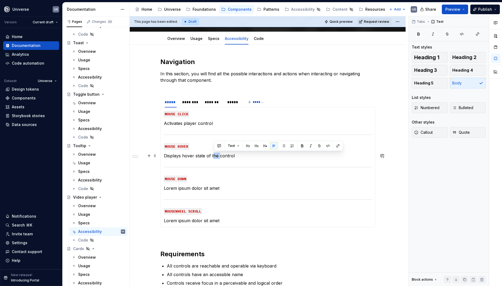
drag, startPoint x: 220, startPoint y: 157, endPoint x: 214, endPoint y: 157, distance: 5.9
click at [214, 157] on p "Displays hover state of the control" at bounding box center [268, 156] width 208 height 6
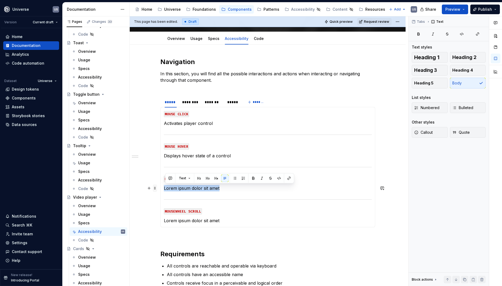
drag, startPoint x: 224, startPoint y: 189, endPoint x: 155, endPoint y: 188, distance: 69.3
click at [160, 188] on div "Navigation In this section, you will find all the possible interactions and act…" at bounding box center [267, 186] width 215 height 257
click at [200, 188] on p "Lorem ipsum dolor sit amet" at bounding box center [268, 188] width 208 height 6
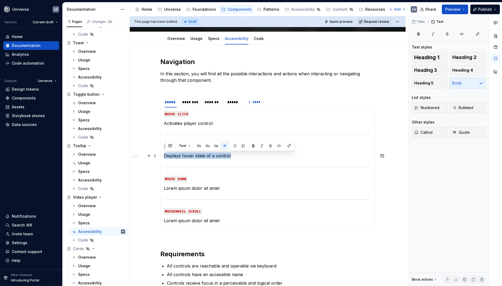
drag, startPoint x: 238, startPoint y: 155, endPoint x: 165, endPoint y: 157, distance: 73.0
click at [165, 157] on p "Displays hover state of a control" at bounding box center [268, 156] width 208 height 6
copy p "Displays hover state of a control"
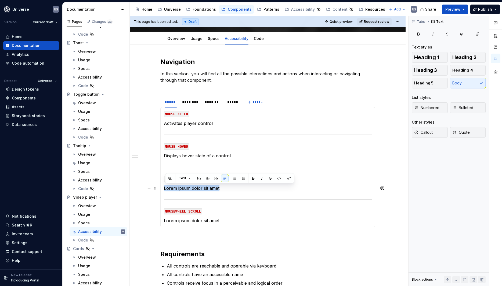
drag, startPoint x: 229, startPoint y: 189, endPoint x: 164, endPoint y: 188, distance: 65.5
click at [164, 188] on div "MOUSE CLICK Activates player control MOUSE HOVER Displays hover state of a cont…" at bounding box center [267, 167] width 215 height 121
drag, startPoint x: 186, startPoint y: 188, endPoint x: 195, endPoint y: 189, distance: 8.9
click at [195, 189] on p "Displays hover state of a control" at bounding box center [268, 188] width 208 height 6
click at [250, 189] on p "Displays the pressed state of a control" at bounding box center [268, 188] width 208 height 6
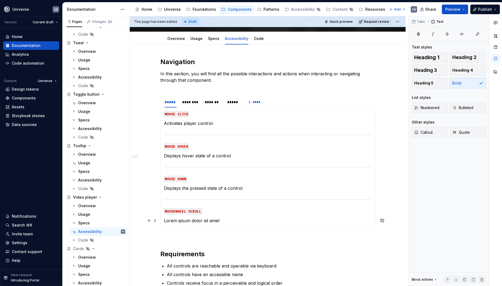
click at [229, 222] on p "Lorem ipsum dolor sit amet" at bounding box center [268, 221] width 208 height 6
drag, startPoint x: 229, startPoint y: 222, endPoint x: 188, endPoint y: 219, distance: 41.4
click at [188, 219] on p "Lorem ipsum dolor sit amet" at bounding box center [268, 221] width 208 height 6
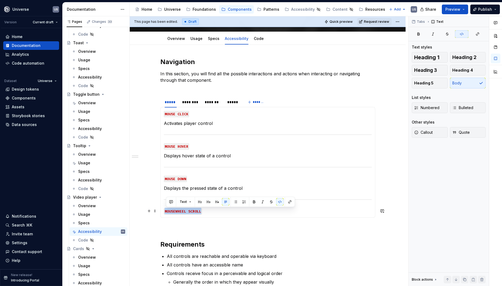
drag, startPoint x: 210, startPoint y: 213, endPoint x: 161, endPoint y: 210, distance: 49.4
click at [161, 210] on section "***** ******** ******* ***** ******* MOUSE CLICK Activates player control MOUSE…" at bounding box center [267, 157] width 215 height 122
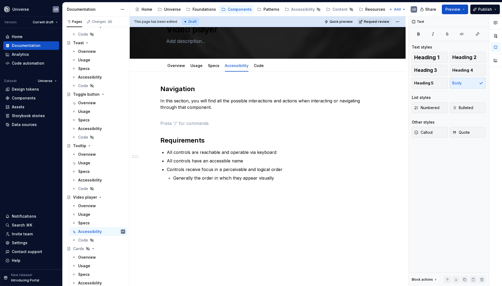
scroll to position [21, 0]
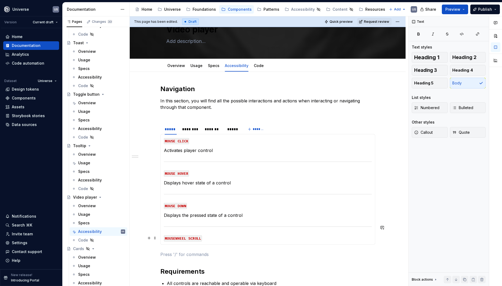
click at [198, 232] on section-item-column "MOUSE CLICK Activates player control MOUSE HOVER Displays hover state of a cont…" at bounding box center [268, 190] width 208 height 104
click at [206, 237] on p "MOUSEWHEEL SCROLL" at bounding box center [268, 238] width 208 height 6
drag, startPoint x: 181, startPoint y: 237, endPoint x: 177, endPoint y: 240, distance: 4.6
click at [181, 237] on p "M" at bounding box center [268, 238] width 208 height 6
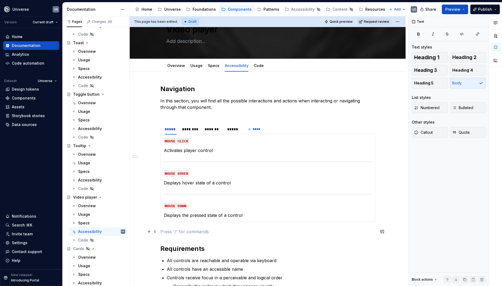
click at [225, 233] on p at bounding box center [267, 232] width 215 height 6
click at [190, 131] on div "********" at bounding box center [190, 129] width 17 height 5
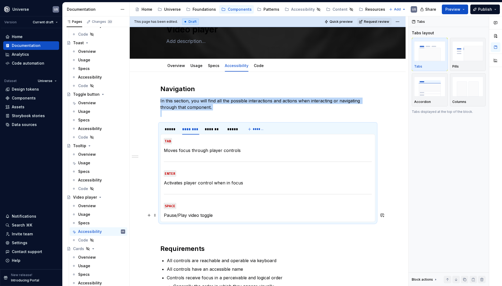
click at [166, 214] on p "Pause/Play video toggle" at bounding box center [268, 215] width 208 height 6
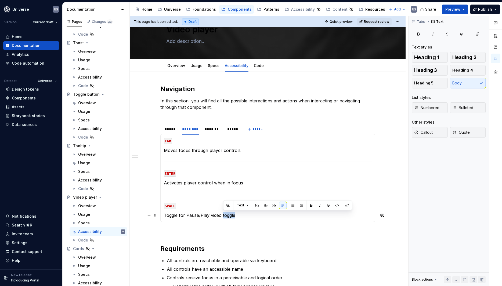
drag, startPoint x: 223, startPoint y: 217, endPoint x: 242, endPoint y: 218, distance: 19.4
click at [240, 218] on p "Toggle for Pause/Play video toggle" at bounding box center [268, 215] width 208 height 6
click at [205, 176] on p "ENTER" at bounding box center [268, 173] width 208 height 6
click at [211, 130] on div "*******" at bounding box center [213, 129] width 17 height 5
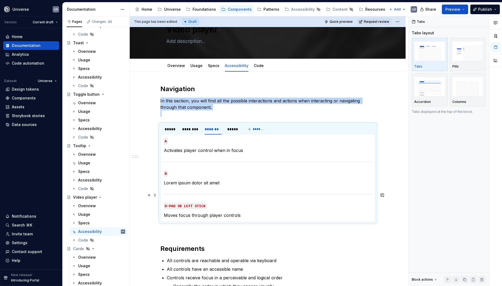
click at [187, 187] on section-item-column "A Activates player control when in focus B Lorem ipsum dolor sit amet D-PAD OR …" at bounding box center [268, 178] width 208 height 81
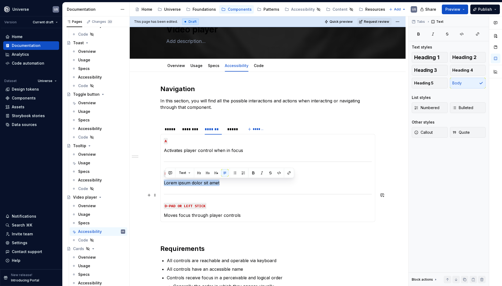
drag, startPoint x: 223, startPoint y: 184, endPoint x: 174, endPoint y: 188, distance: 49.9
click at [166, 188] on section-item-column "A Activates player control when in focus B Lorem ipsum dolor sit amet D-PAD OR …" at bounding box center [268, 178] width 208 height 81
click at [255, 214] on p "Moves focus through player controls" at bounding box center [268, 215] width 208 height 6
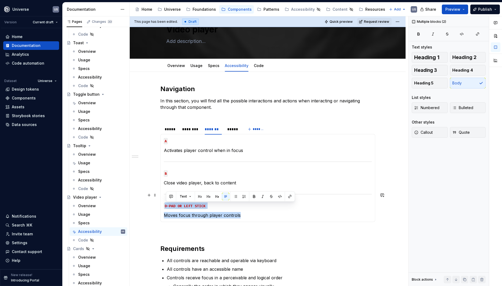
drag, startPoint x: 250, startPoint y: 216, endPoint x: 165, endPoint y: 192, distance: 88.4
click at [165, 192] on section-item-column "A Activates player control when in focus B Close video player, back to content …" at bounding box center [268, 178] width 208 height 81
copy section-item-column "D-PAD OR LEFT STICK Moves focus through player controls"
click at [244, 217] on p "Moves focus through player controls" at bounding box center [268, 215] width 208 height 6
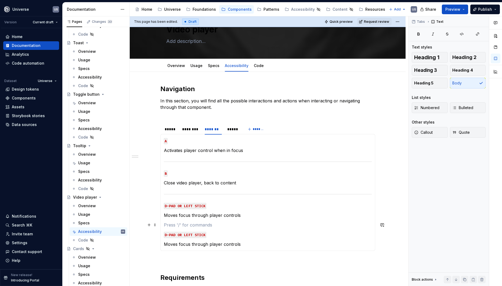
click at [194, 222] on p at bounding box center [268, 225] width 208 height 6
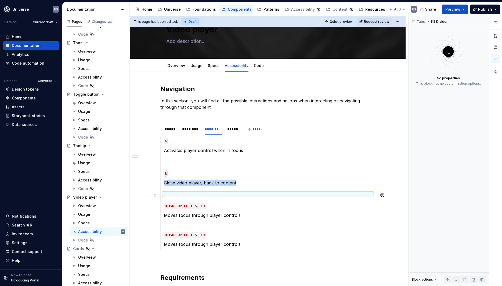
click at [169, 195] on div at bounding box center [268, 194] width 208 height 3
copy p "Close video player, back to content"
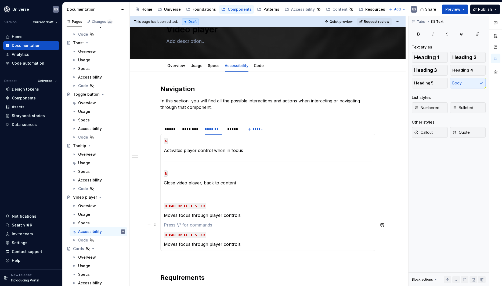
click at [174, 227] on p at bounding box center [268, 225] width 208 height 6
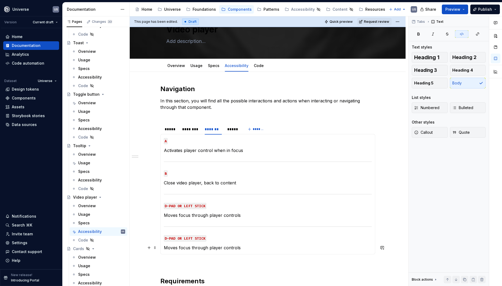
click at [223, 247] on p "Moves focus through player controls" at bounding box center [268, 248] width 208 height 6
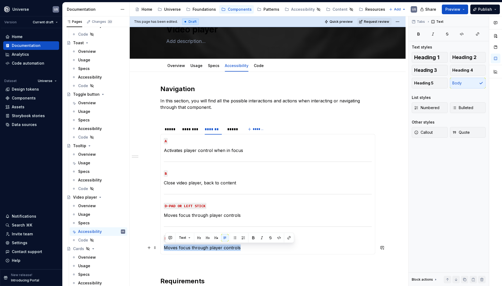
drag, startPoint x: 249, startPoint y: 248, endPoint x: 166, endPoint y: 250, distance: 83.5
click at [166, 250] on p "Moves focus through player controls" at bounding box center [268, 248] width 208 height 6
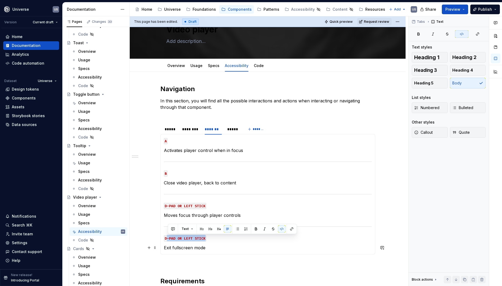
drag, startPoint x: 167, startPoint y: 239, endPoint x: 206, endPoint y: 242, distance: 38.5
click at [206, 242] on section-item-column "A Activates player control when in focus B Close video player, back to content …" at bounding box center [268, 195] width 208 height 114
click at [237, 247] on p "Exit fullscreen mode" at bounding box center [268, 248] width 208 height 6
click at [180, 249] on p "Exit fullscreen mode" at bounding box center [268, 248] width 208 height 6
click at [225, 248] on p "Exit full screen mode" at bounding box center [268, 248] width 208 height 6
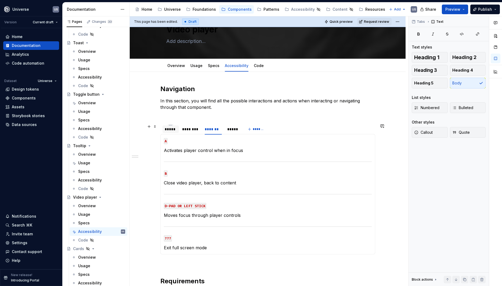
click at [169, 130] on div "*****" at bounding box center [171, 129] width 12 height 5
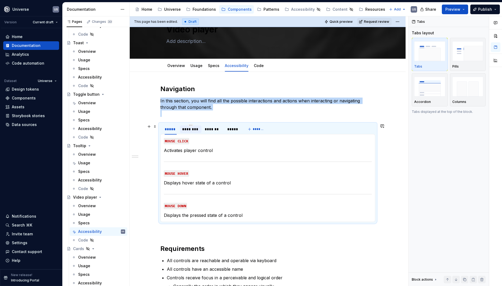
click at [189, 129] on div "********" at bounding box center [190, 129] width 17 height 5
click at [210, 129] on div "*******" at bounding box center [213, 129] width 17 height 5
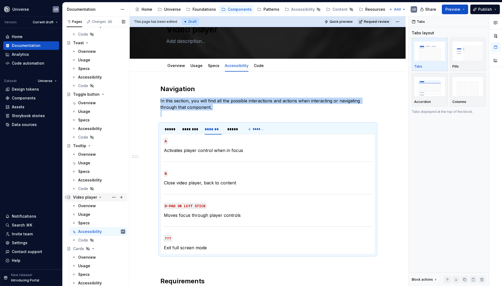
click at [98, 198] on icon "Page tree" at bounding box center [100, 197] width 4 height 4
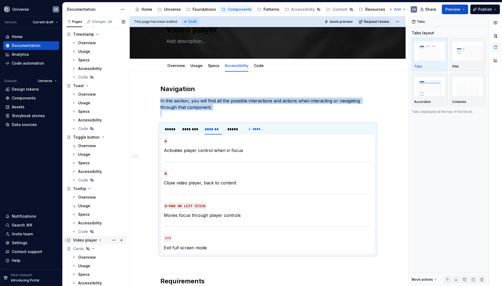
scroll to position [1709, 0]
click at [89, 226] on div "Accessibility" at bounding box center [90, 223] width 24 height 5
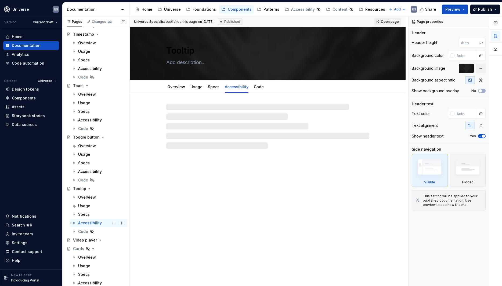
click at [95, 224] on div "Accessibility" at bounding box center [90, 223] width 24 height 5
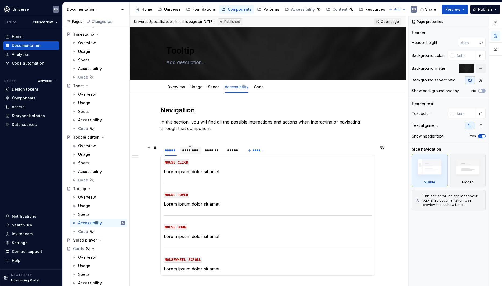
click at [192, 151] on div "********" at bounding box center [190, 150] width 17 height 5
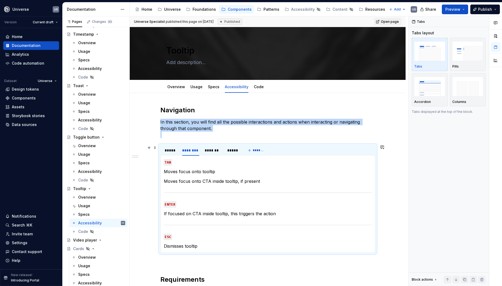
click at [163, 146] on div "***** ******** ******* *****" at bounding box center [201, 151] width 82 height 13
click at [211, 155] on div "*******" at bounding box center [212, 150] width 21 height 9
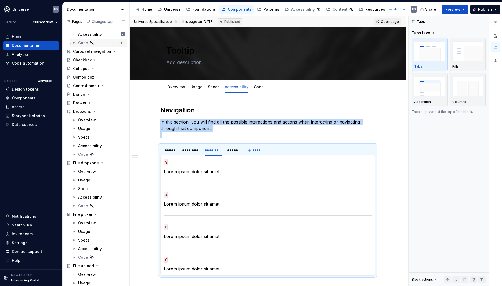
scroll to position [121, 0]
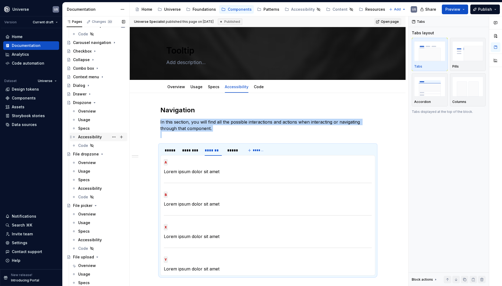
click at [90, 137] on div "Accessibility" at bounding box center [90, 136] width 24 height 5
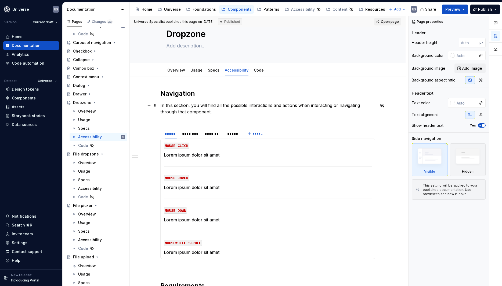
scroll to position [24, 0]
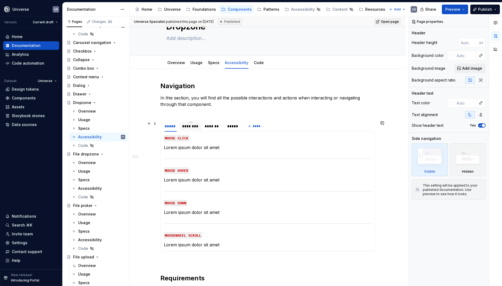
click at [188, 126] on div "********" at bounding box center [190, 126] width 17 height 5
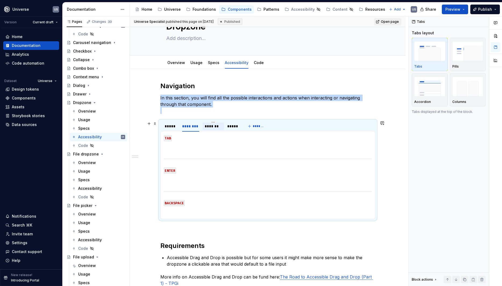
click at [218, 127] on div "*******" at bounding box center [213, 126] width 17 height 5
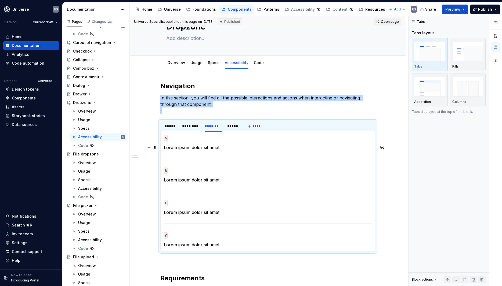
click at [214, 150] on p "Lorem ipsum dolor sit amet" at bounding box center [268, 147] width 208 height 6
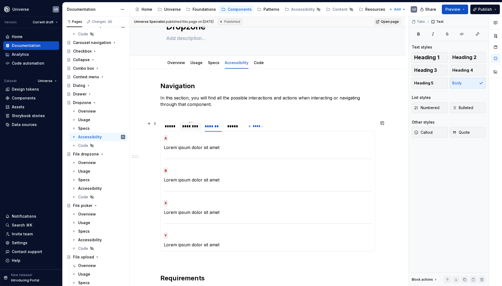
click at [189, 127] on div "********" at bounding box center [190, 126] width 17 height 5
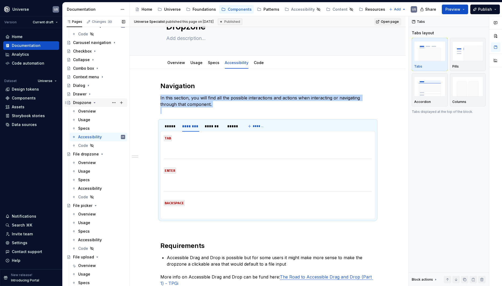
click at [93, 103] on icon "Page tree" at bounding box center [94, 103] width 4 height 4
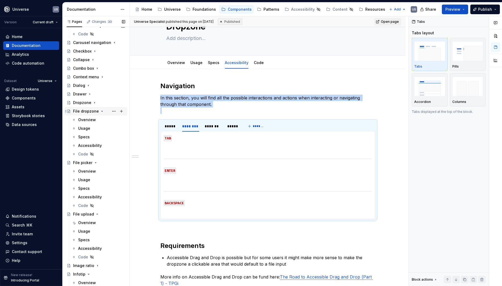
click at [101, 111] on icon "Page tree" at bounding box center [101, 111] width 1 height 1
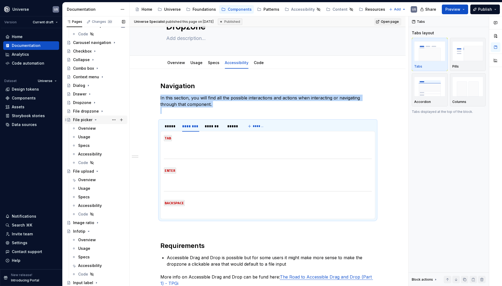
click at [94, 120] on icon "Page tree" at bounding box center [95, 120] width 4 height 4
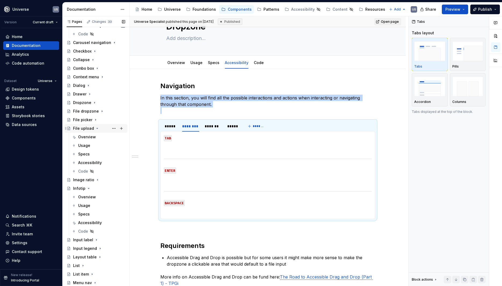
click at [96, 127] on icon "Page tree" at bounding box center [97, 128] width 4 height 4
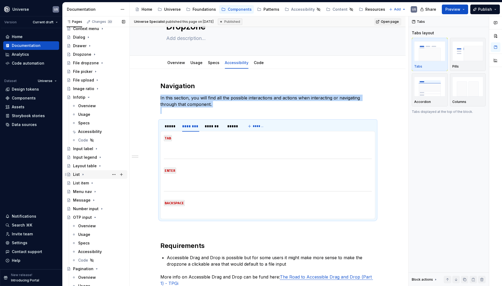
scroll to position [145, 0]
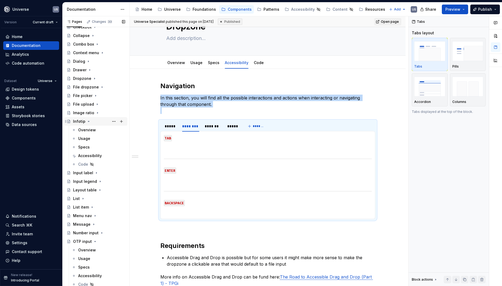
click at [82, 123] on div "Infotip" at bounding box center [79, 121] width 12 height 5
click at [86, 130] on div "Overview" at bounding box center [87, 129] width 18 height 5
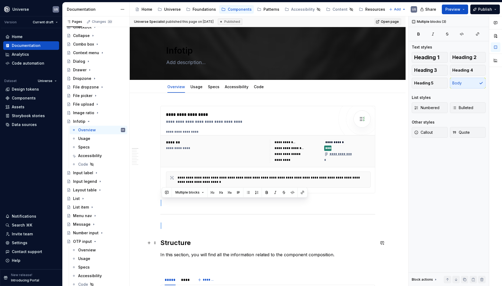
click at [237, 242] on h2 "Structure" at bounding box center [267, 243] width 215 height 9
type textarea "*"
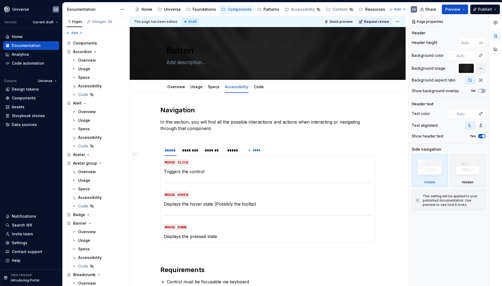
type textarea "*"
